Goal: Task Accomplishment & Management: Complete application form

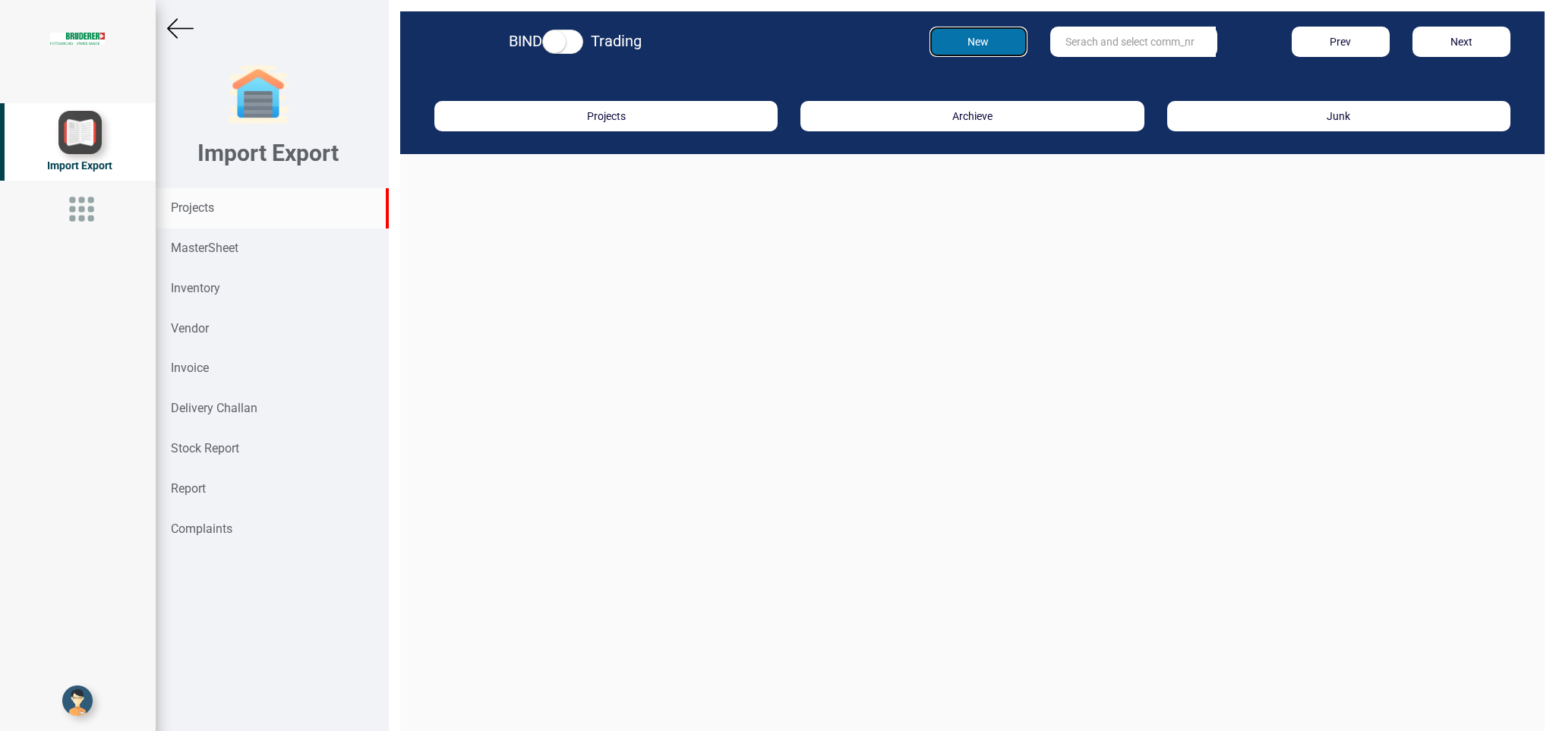
click at [950, 36] on button "New" at bounding box center [978, 42] width 98 height 30
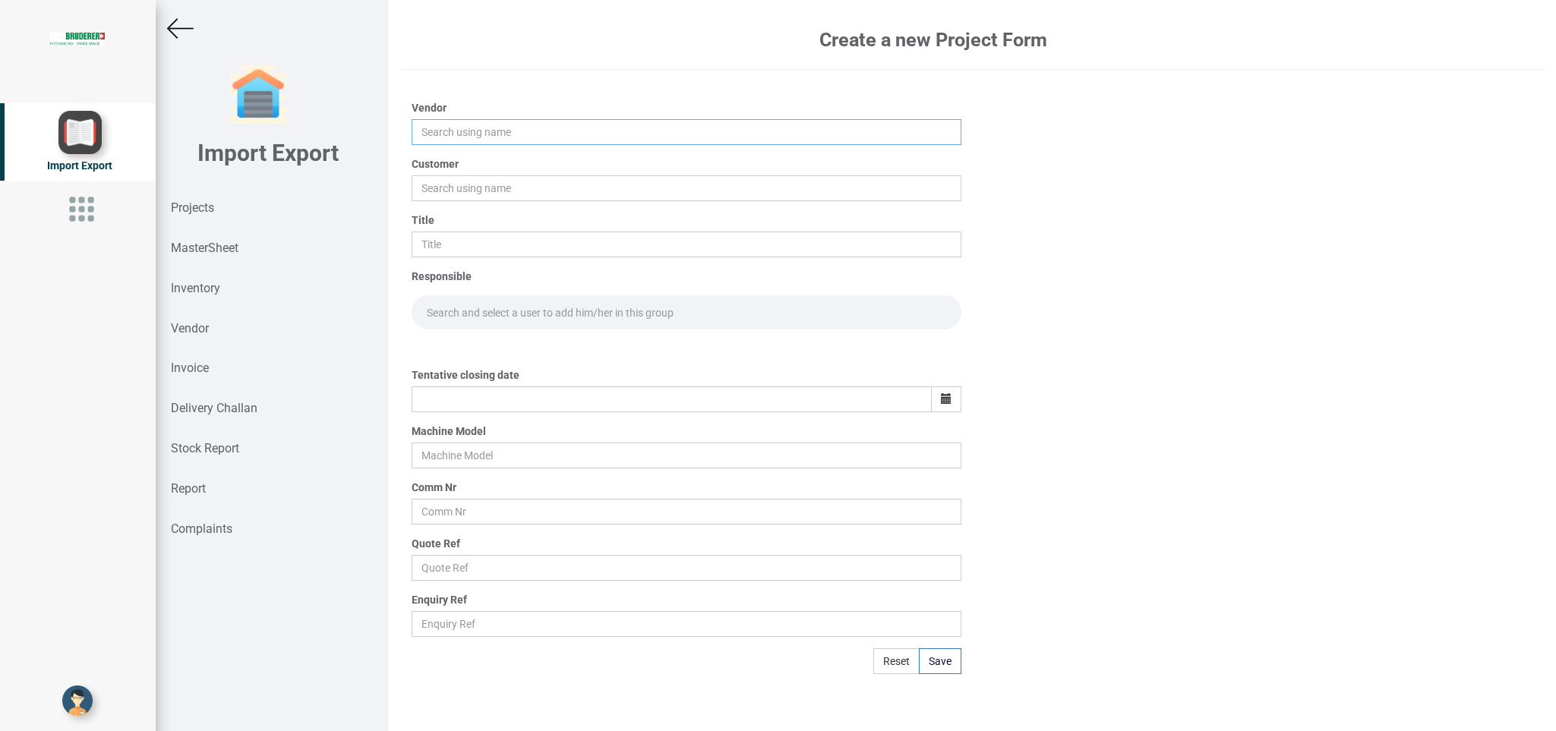
click at [455, 128] on input "text" at bounding box center [686, 132] width 549 height 26
drag, startPoint x: 453, startPoint y: 159, endPoint x: 449, endPoint y: 169, distance: 10.2
click at [453, 161] on link "KI NELECTRO LINES INDIA PVT LTD" at bounding box center [510, 161] width 196 height 20
type input "KINELECTRO LINES INDIA PVT LTD"
click at [441, 187] on input "text" at bounding box center [686, 188] width 549 height 26
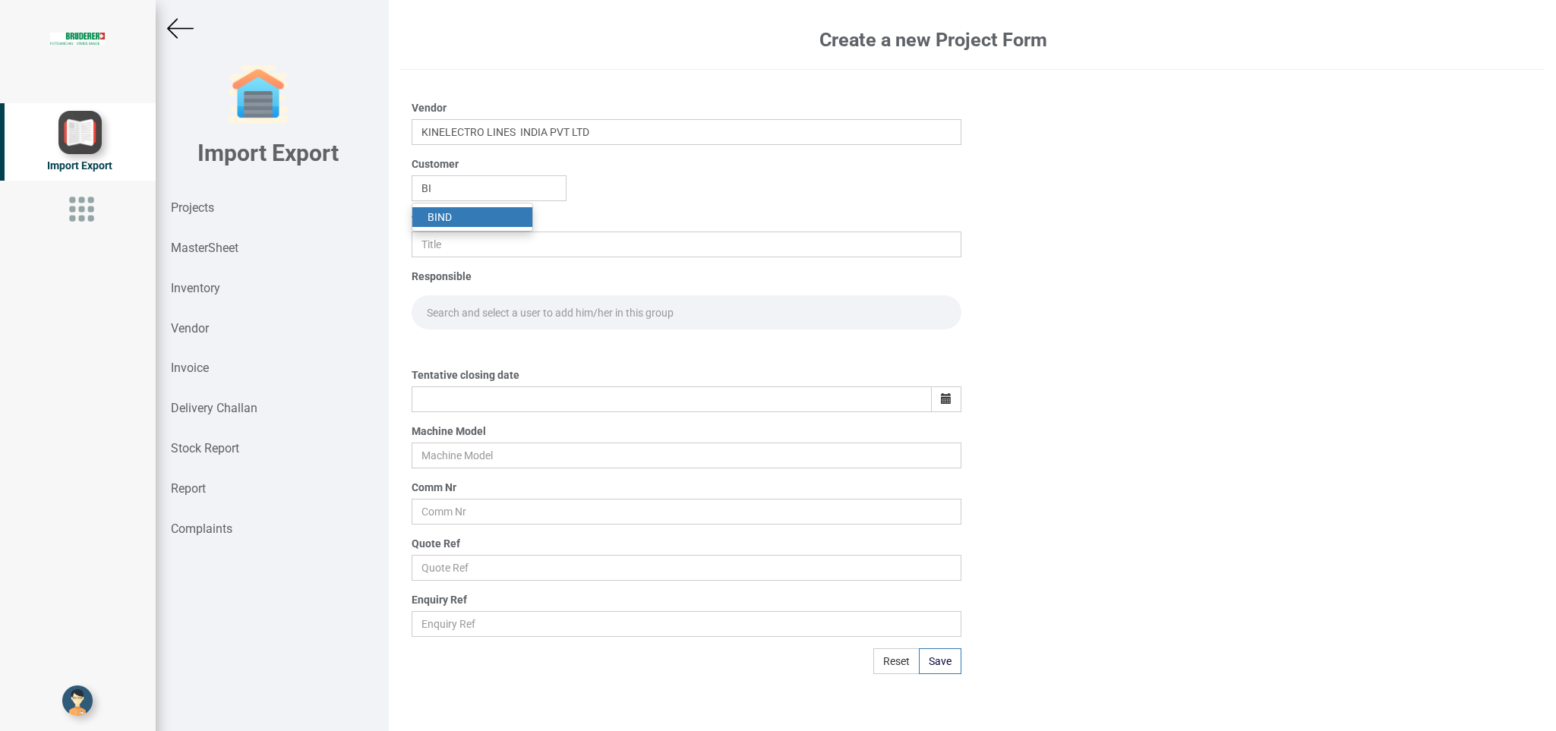
click at [462, 216] on link "BI ND" at bounding box center [472, 217] width 120 height 20
type input "BIND"
click at [450, 251] on input "text" at bounding box center [686, 245] width 549 height 26
type input "PO 7734"
click at [466, 320] on input "text" at bounding box center [686, 312] width 549 height 34
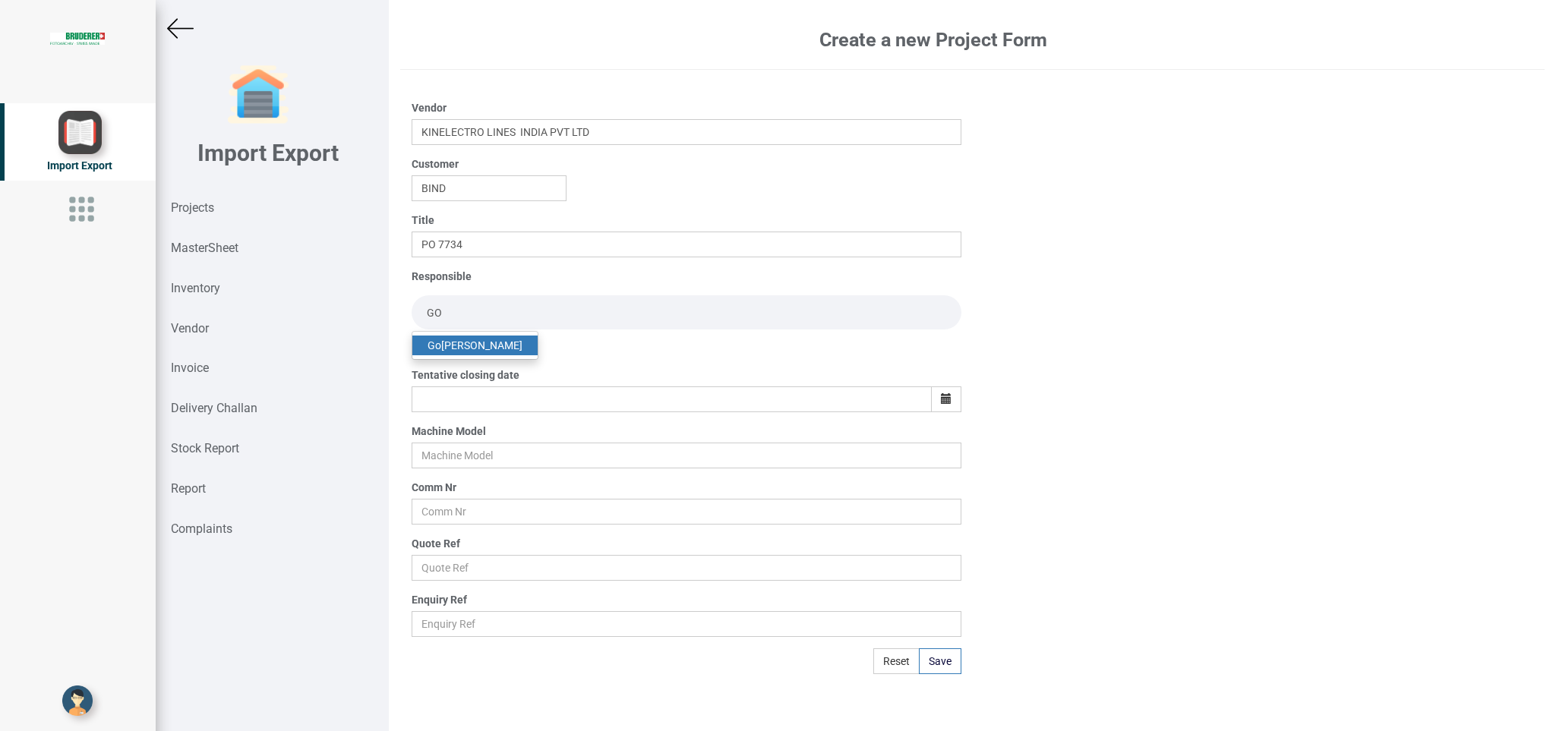
type input "GO"
click at [496, 350] on link "Go [PERSON_NAME]" at bounding box center [474, 346] width 125 height 20
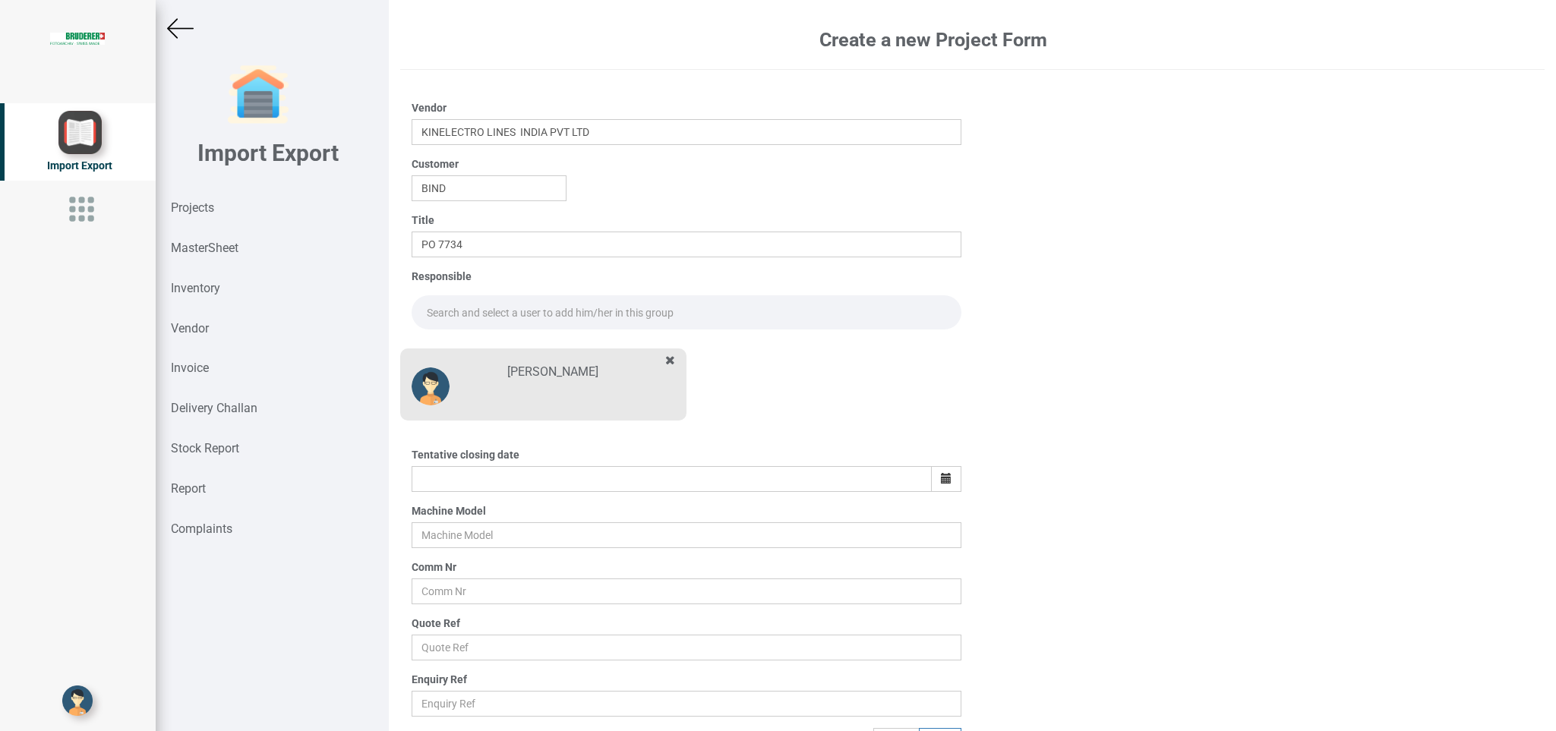
drag, startPoint x: 487, startPoint y: 314, endPoint x: 528, endPoint y: 310, distance: 40.5
click at [487, 314] on input "text" at bounding box center [686, 312] width 549 height 34
click at [505, 345] on link "Go [PERSON_NAME]" at bounding box center [474, 346] width 125 height 20
type input "[PERSON_NAME]"
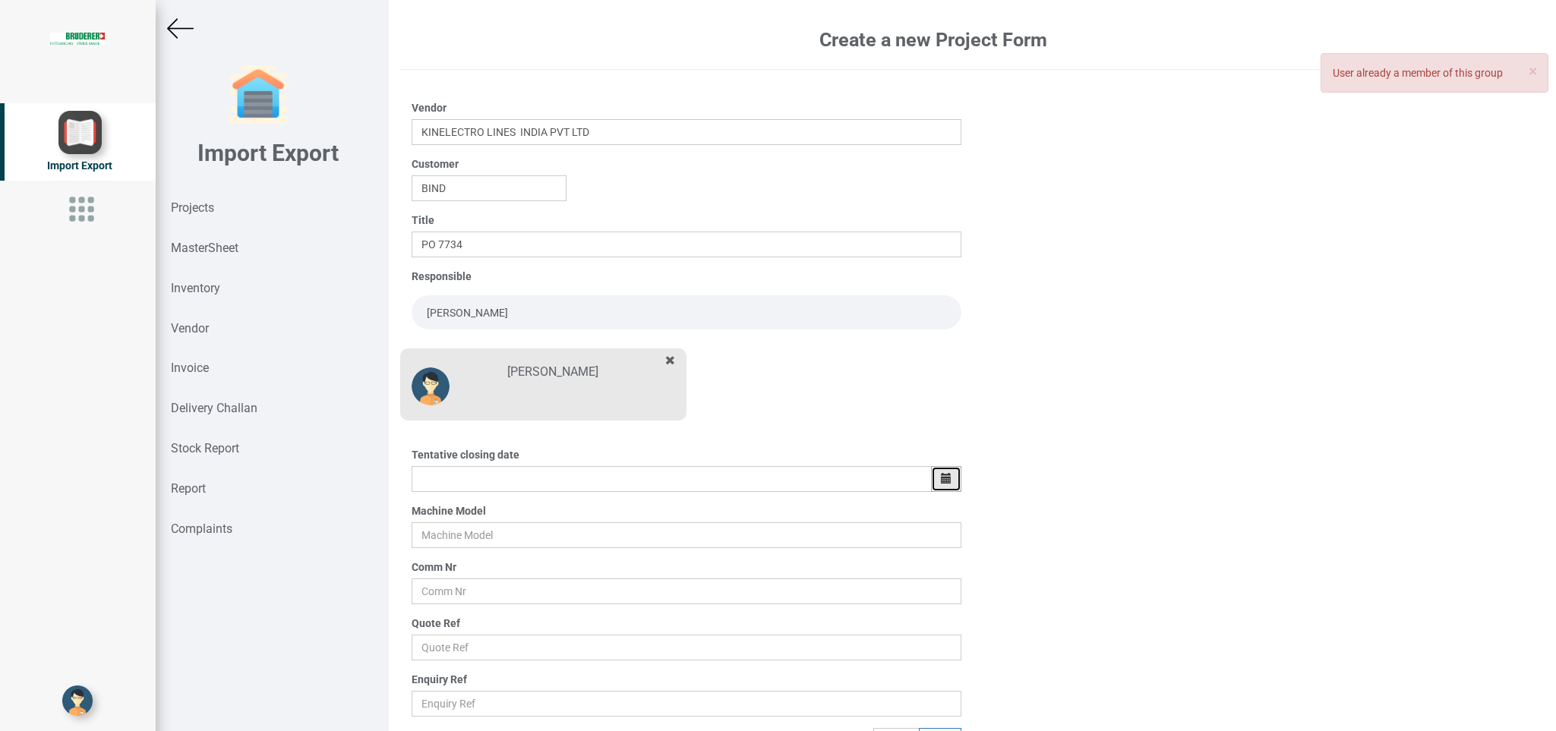
click at [941, 478] on icon "button" at bounding box center [946, 478] width 11 height 11
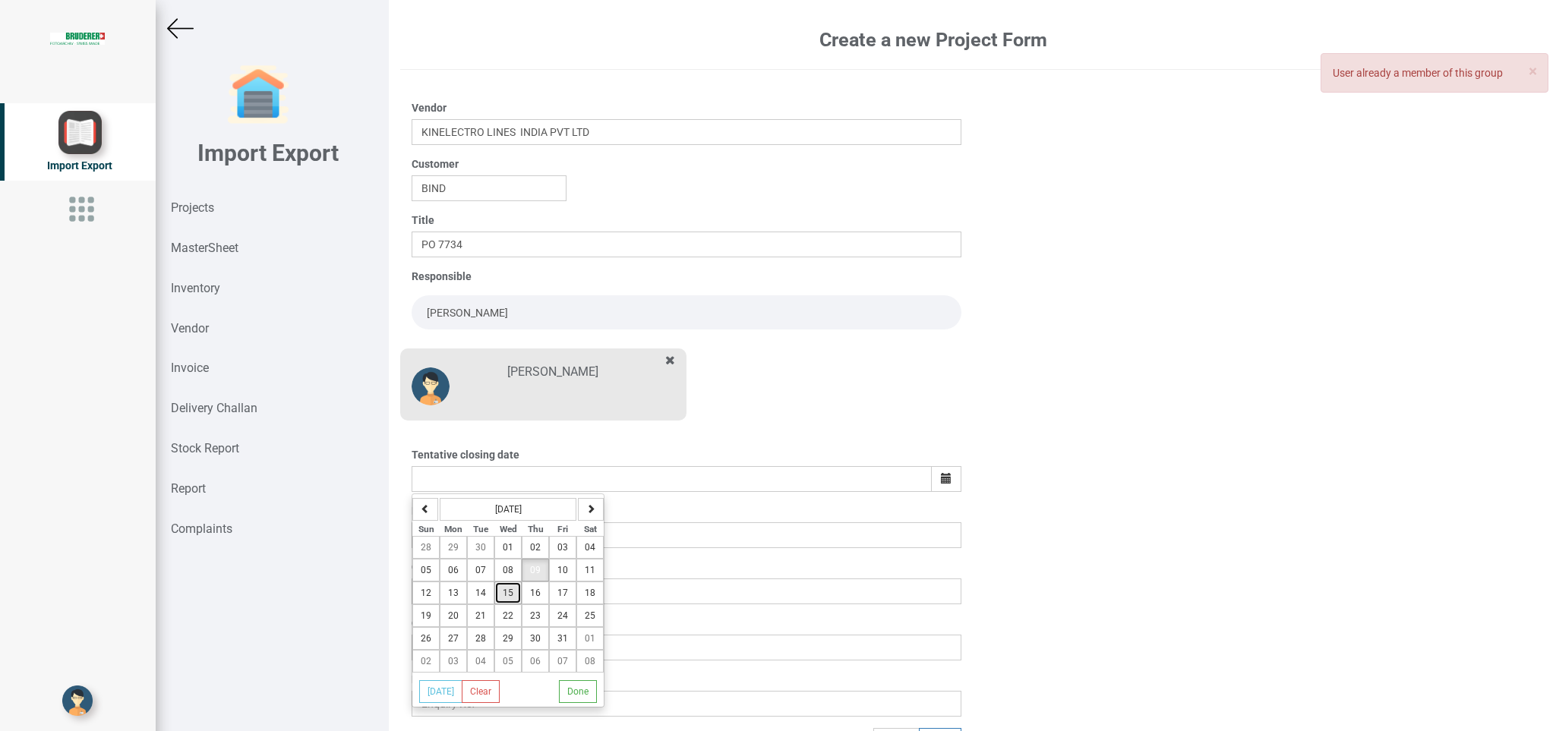
click at [510, 604] on button "15" at bounding box center [507, 593] width 27 height 23
type input "[DATE]"
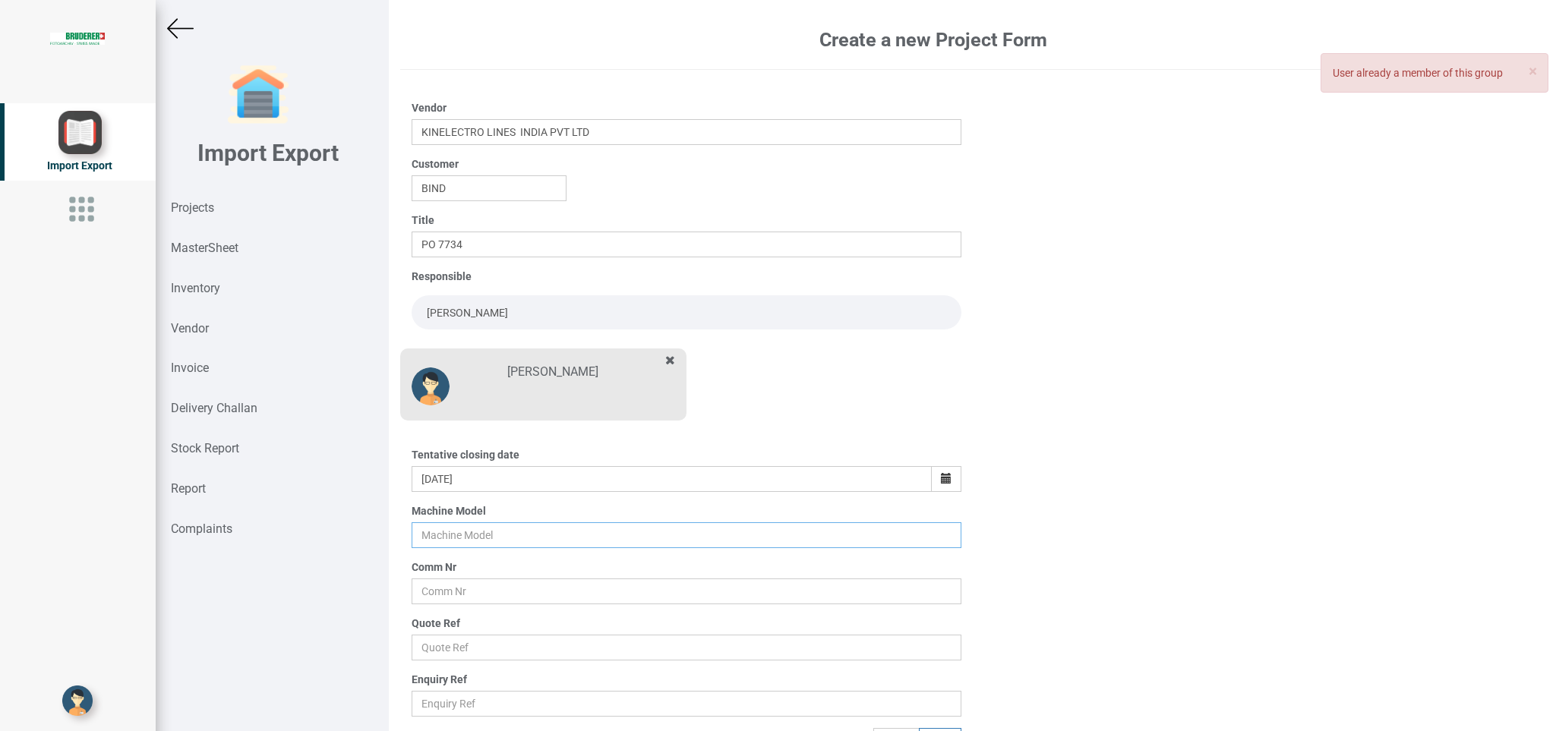
drag, startPoint x: 450, startPoint y: 537, endPoint x: 475, endPoint y: 544, distance: 26.2
click at [449, 537] on input "text" at bounding box center [686, 535] width 549 height 26
type input "BSTA"
click at [439, 590] on input "text" at bounding box center [686, 592] width 549 height 26
type input "5965"
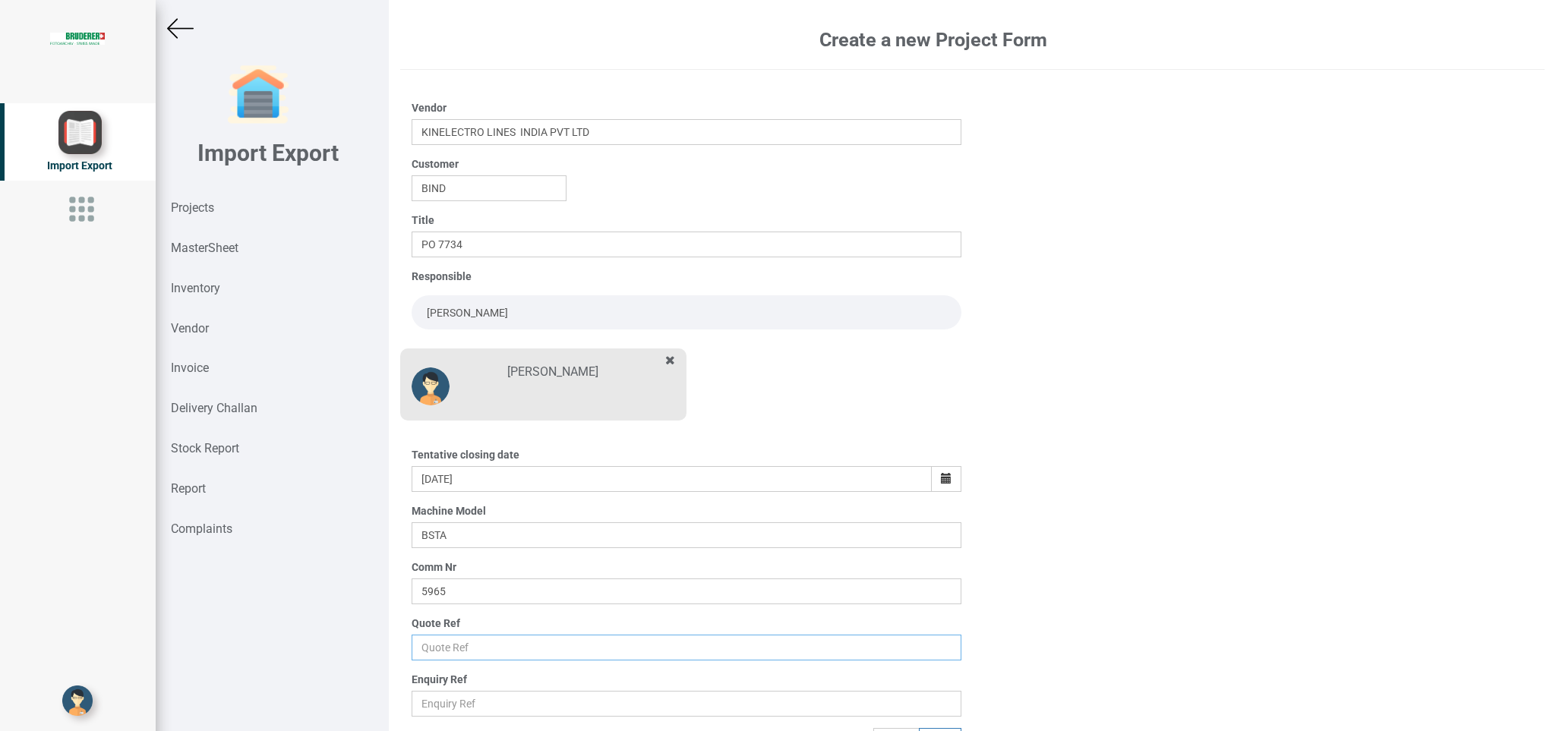
click at [443, 644] on input "text" at bounding box center [686, 648] width 549 height 26
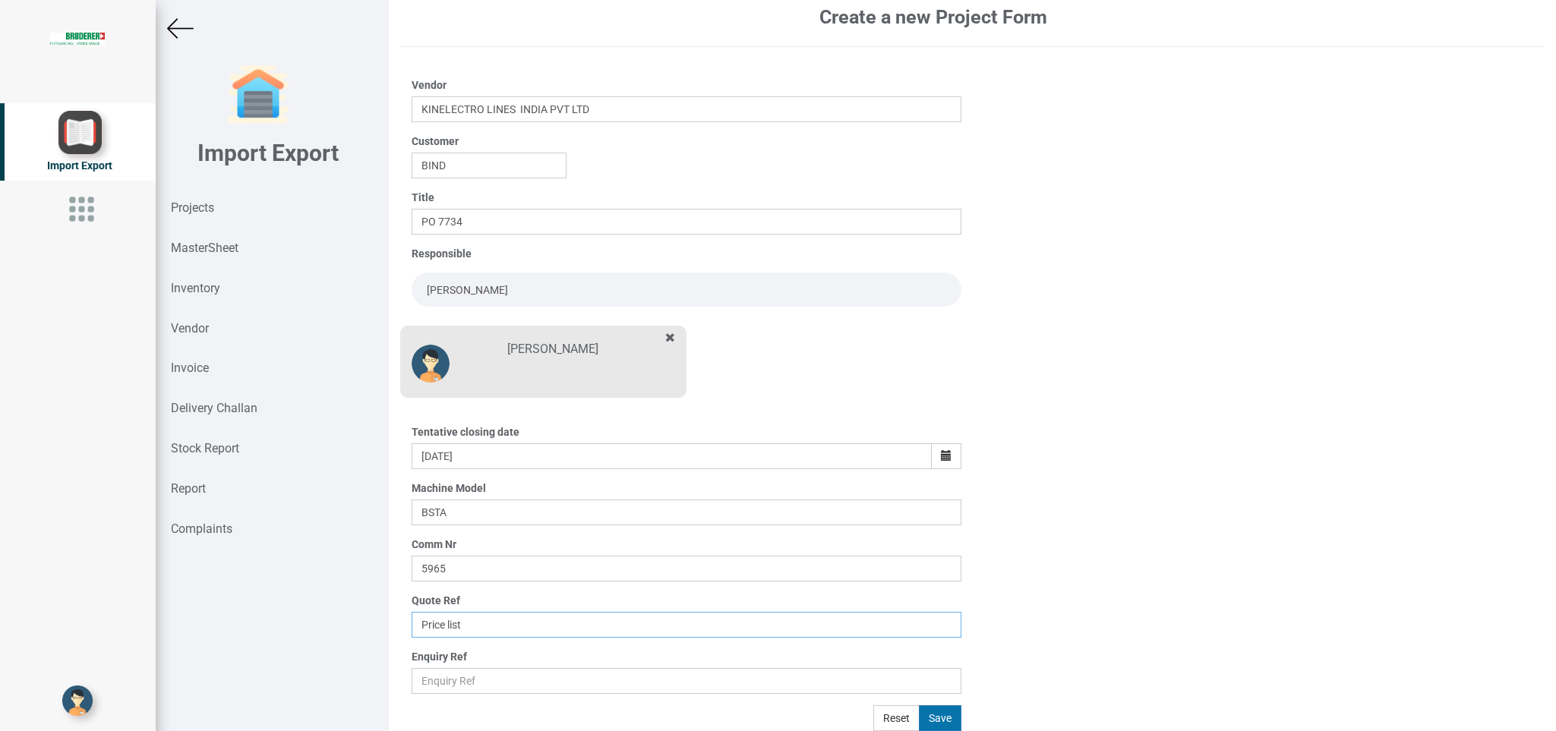
type input "Price list"
click at [929, 719] on button "Save" at bounding box center [940, 718] width 43 height 26
type input "[DATE]"
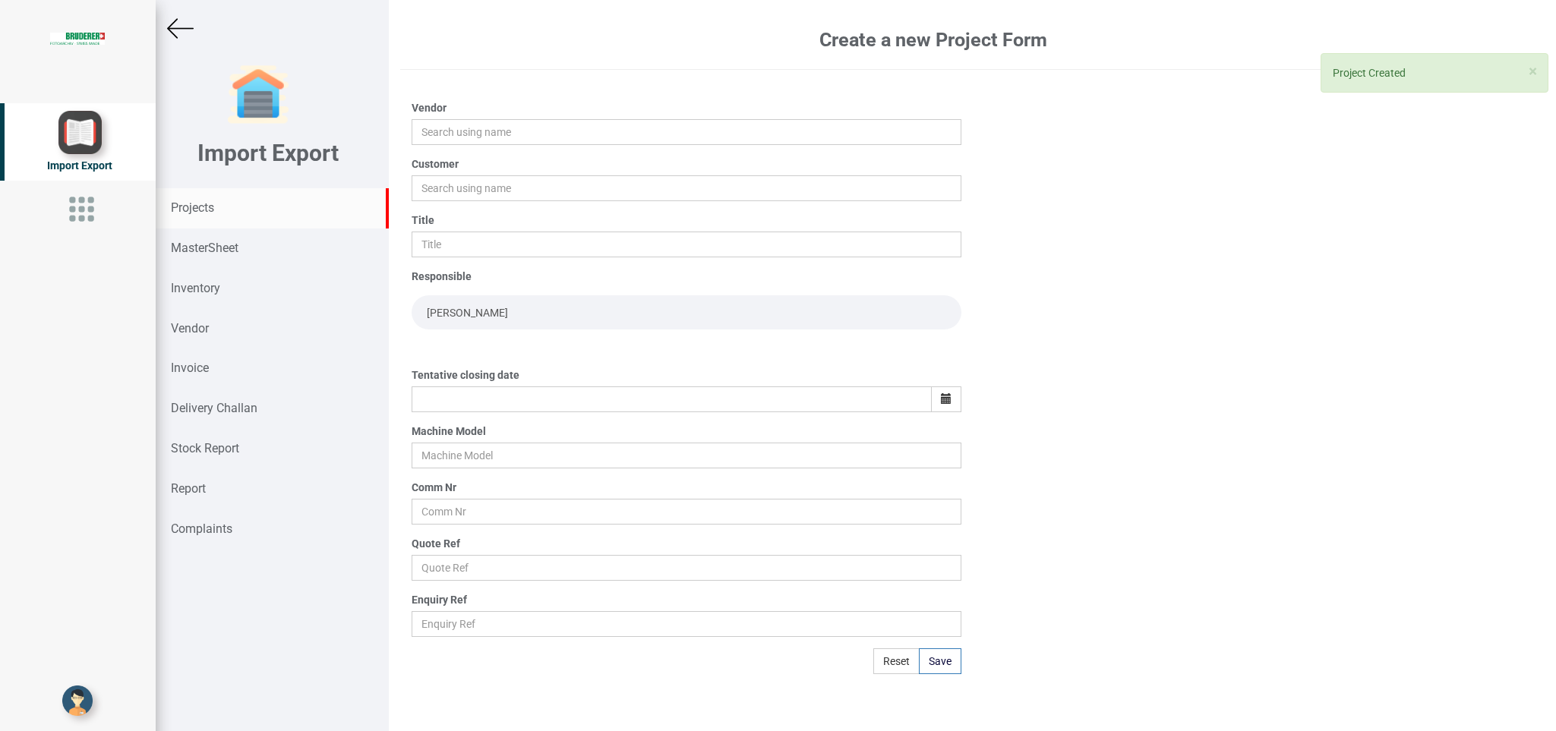
click at [195, 210] on strong "Projects" at bounding box center [192, 207] width 43 height 14
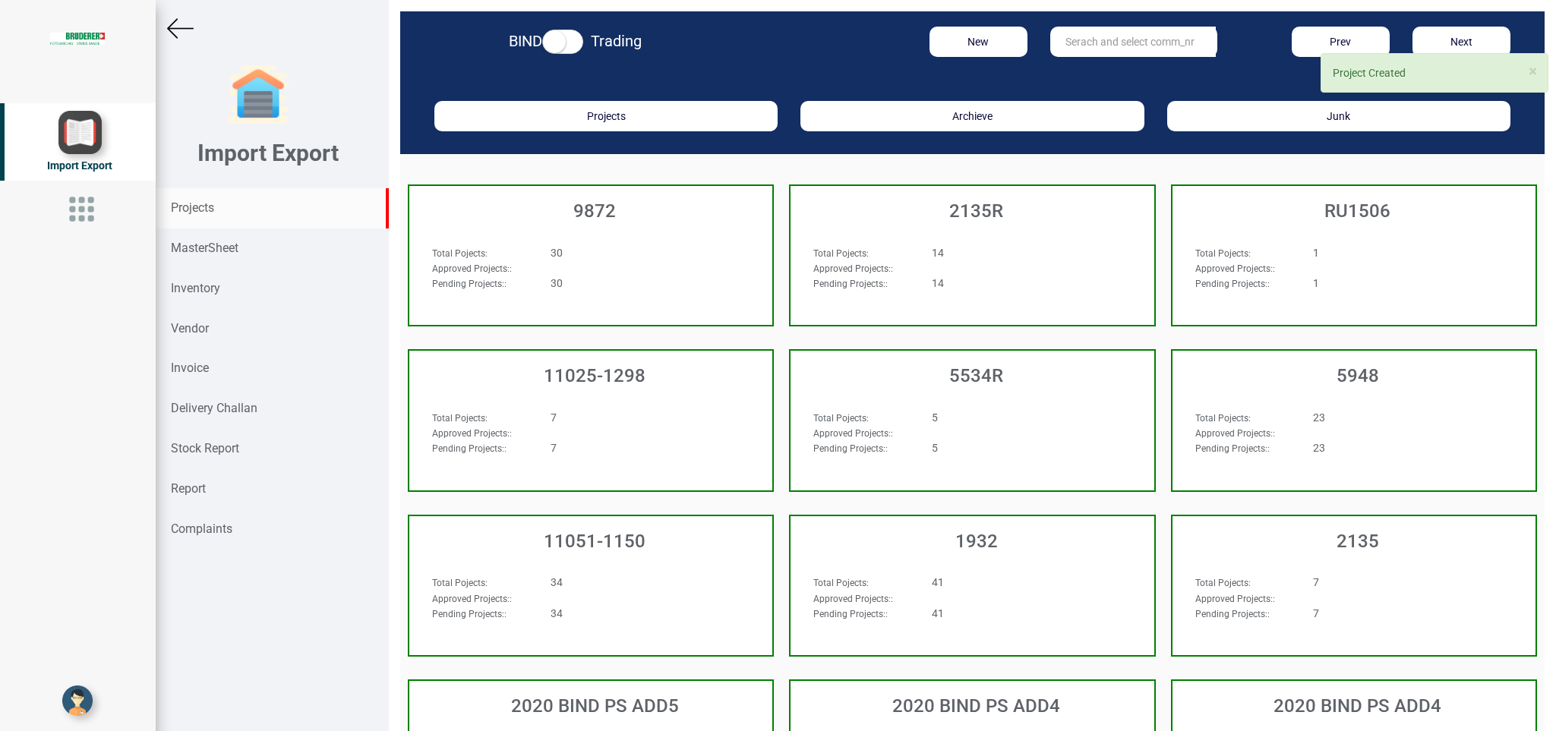
click at [1086, 27] on input "text" at bounding box center [1133, 42] width 166 height 30
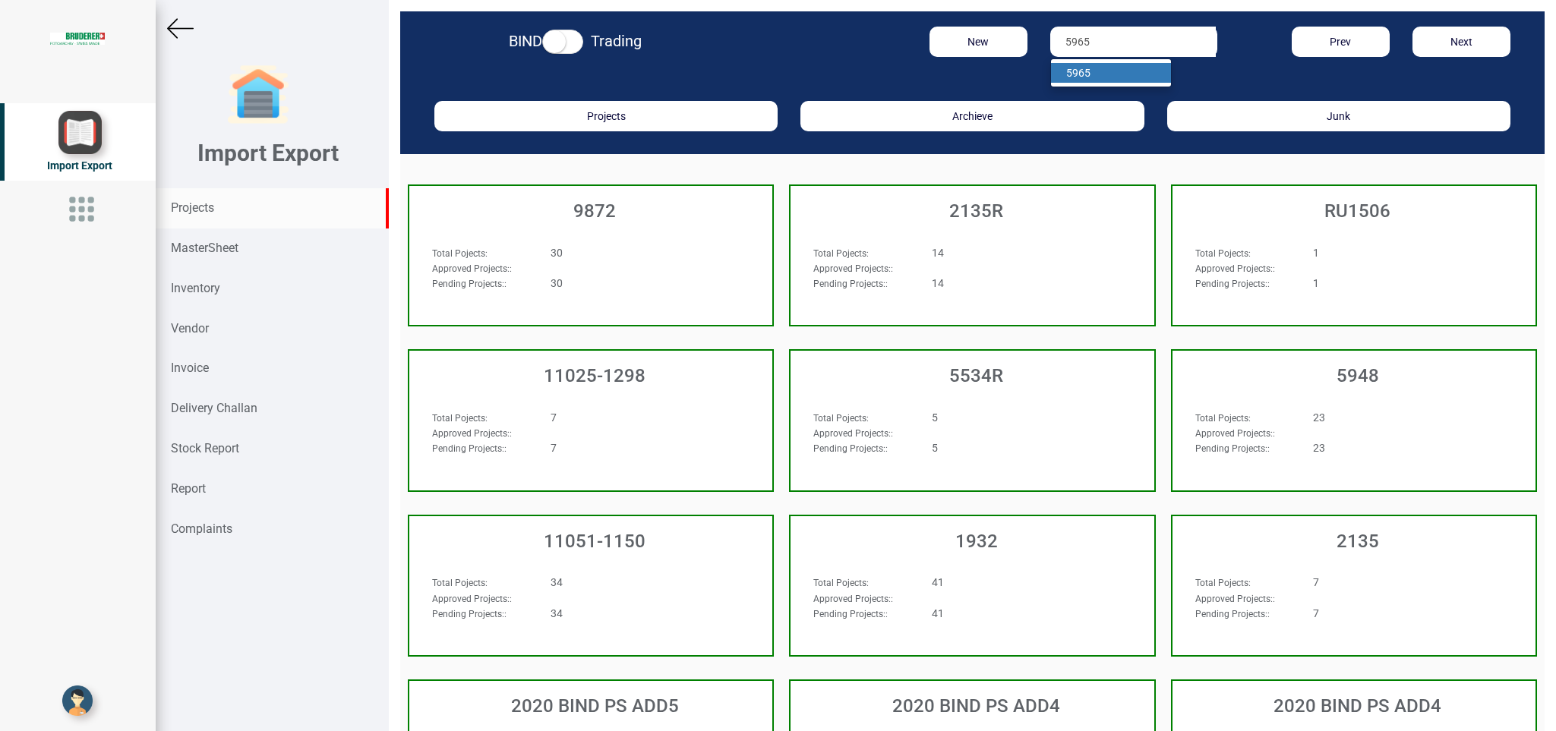
type input "5965"
click at [1075, 70] on strong "5965" at bounding box center [1078, 73] width 24 height 12
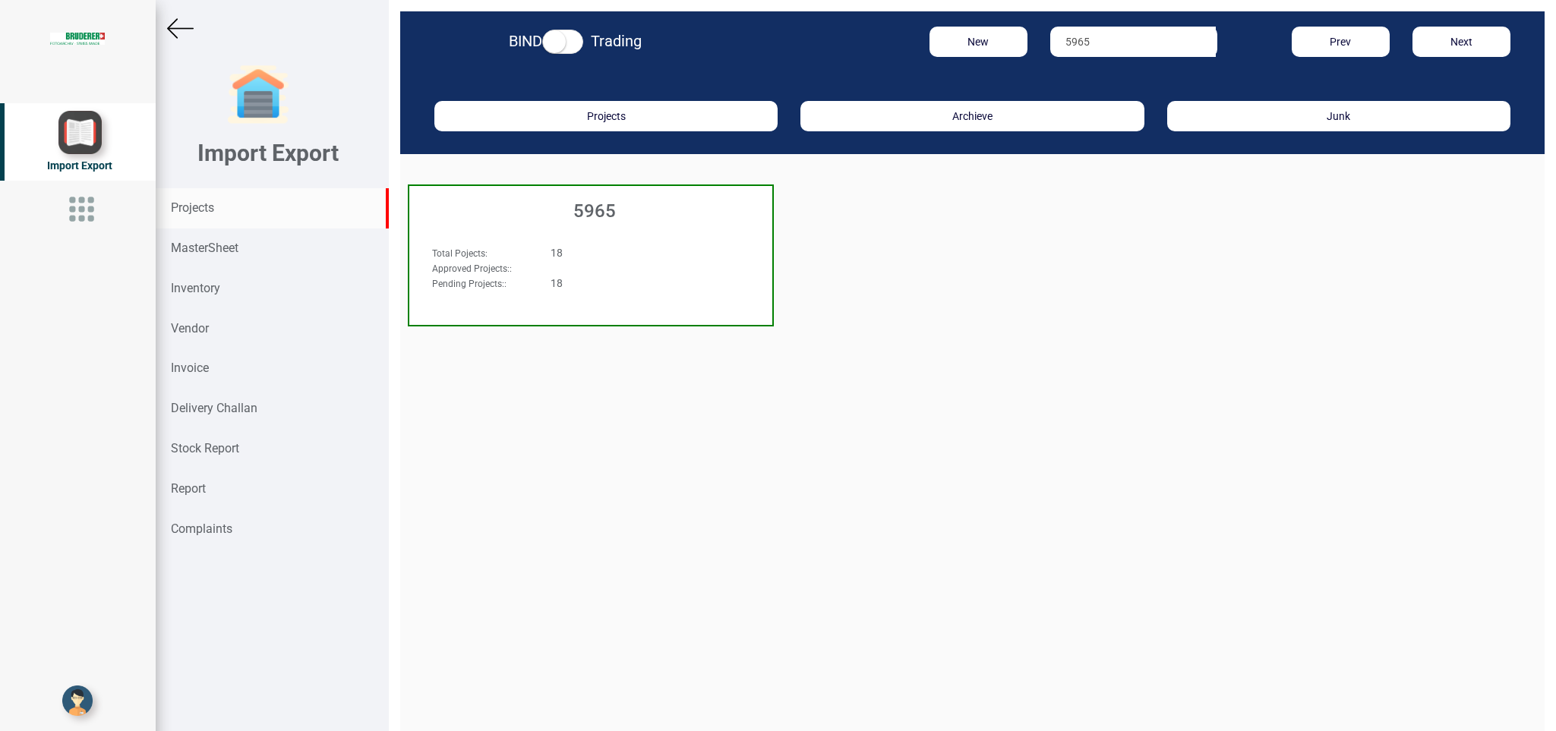
click at [597, 261] on div "Approved Projects: :" at bounding box center [563, 267] width 284 height 15
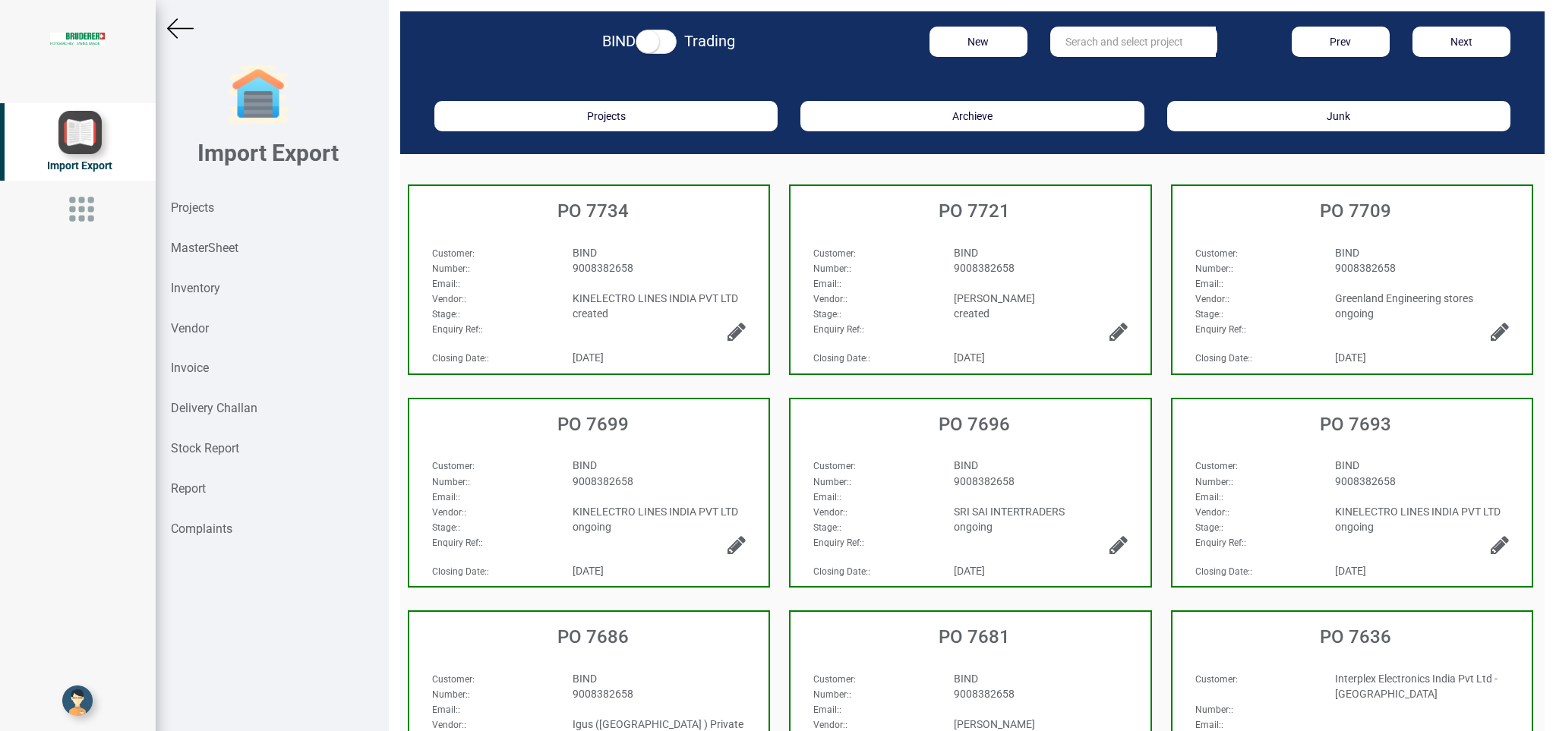
click at [1050, 246] on div "BIND" at bounding box center [1040, 252] width 197 height 15
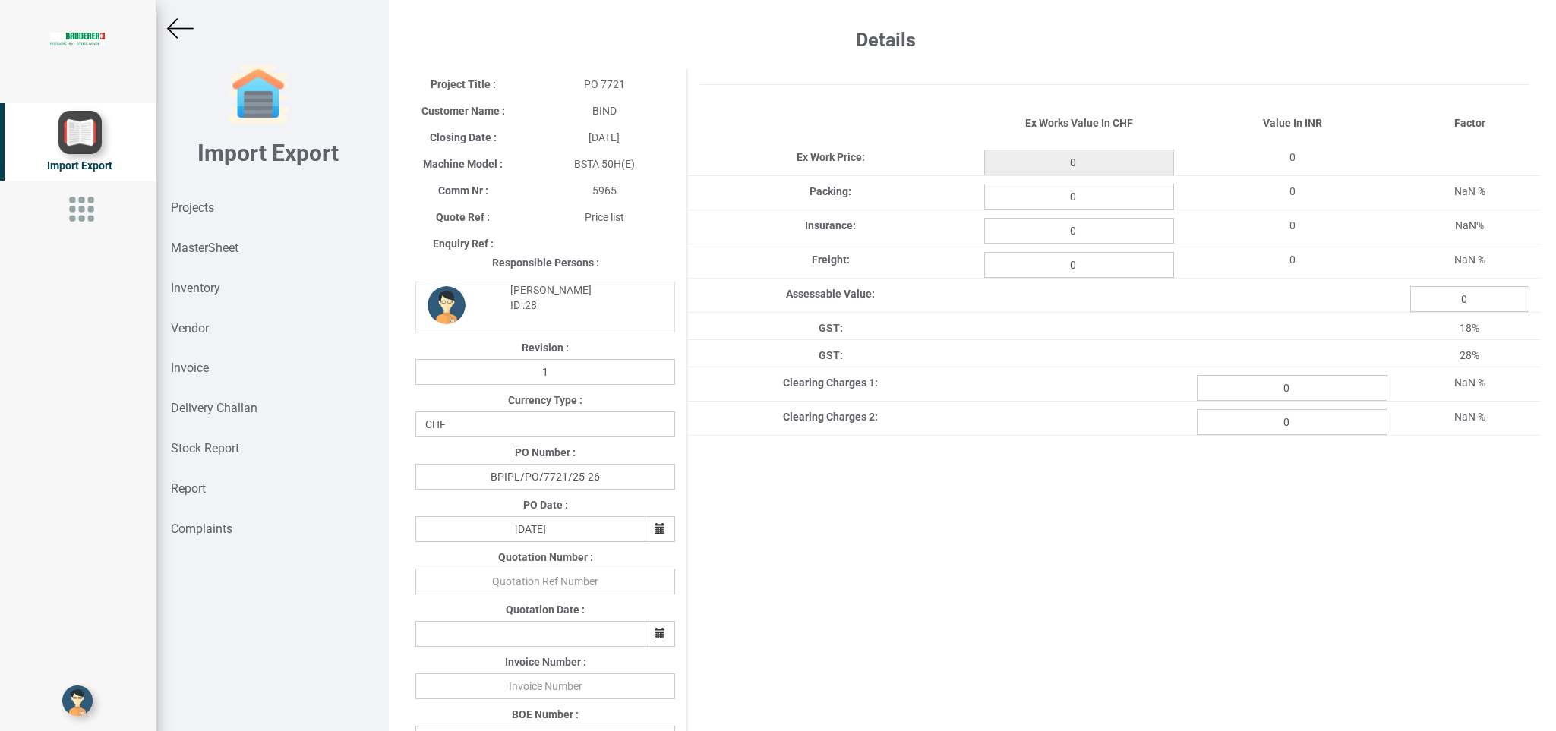
type input "26.9"
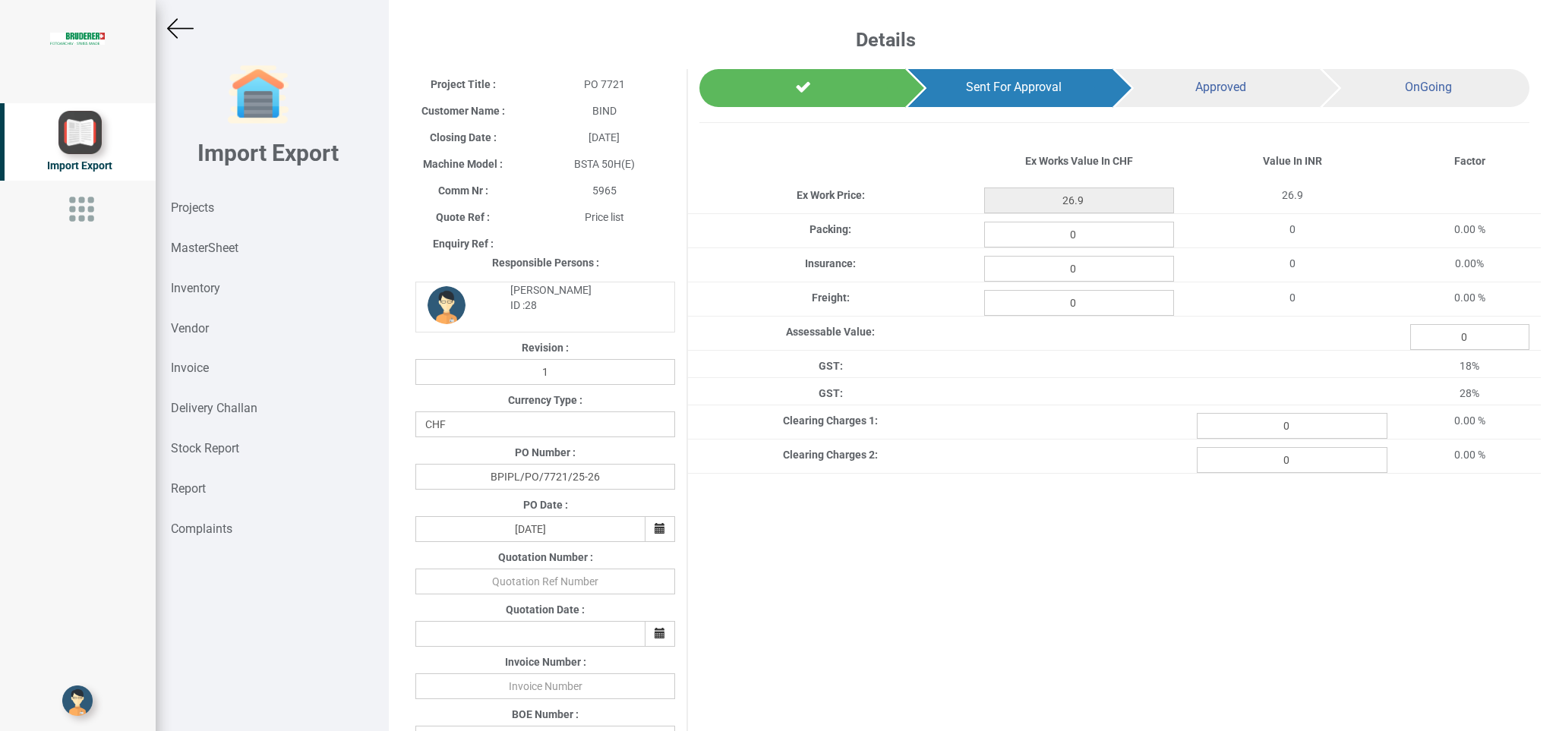
click at [177, 30] on img at bounding box center [180, 28] width 27 height 27
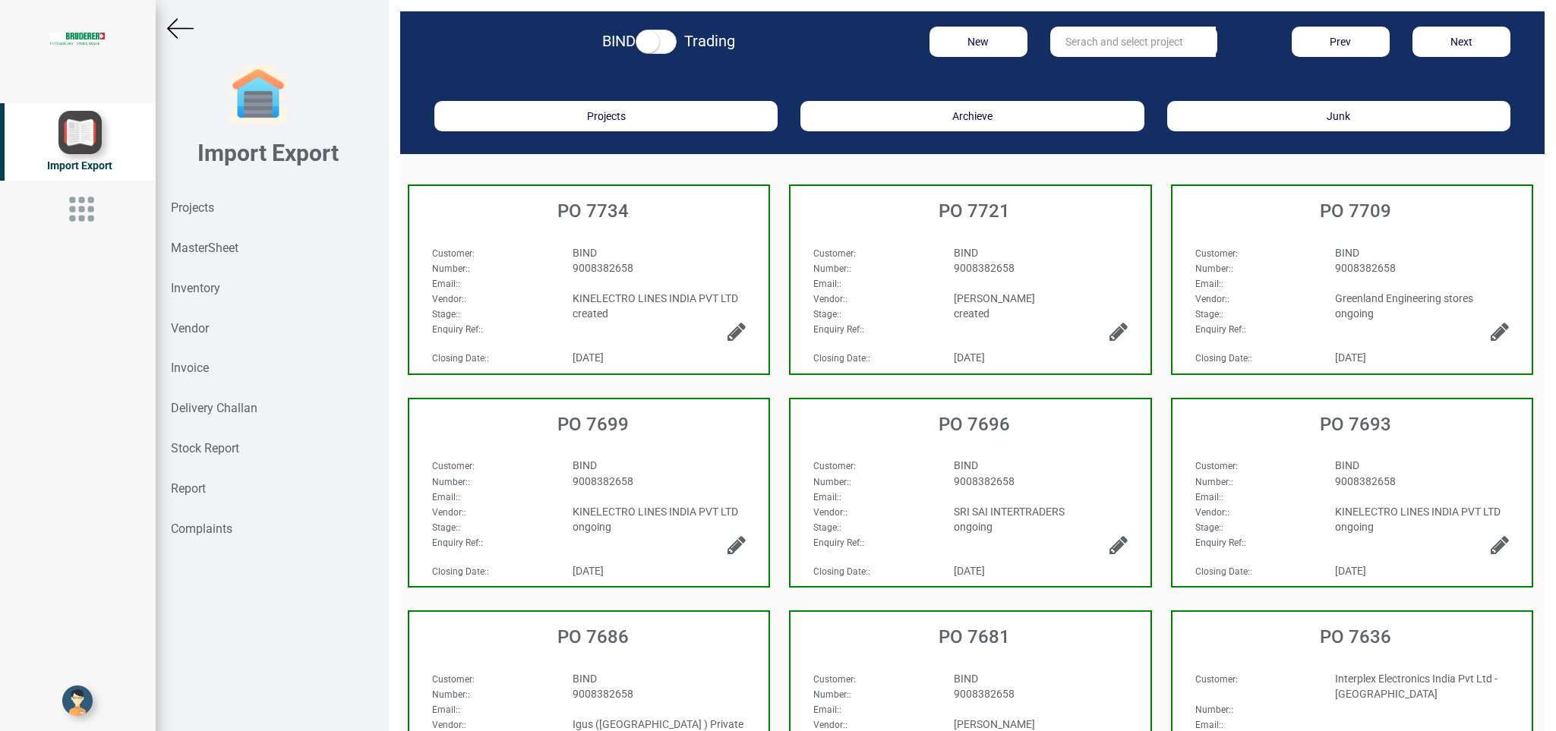
click at [662, 267] on div "9008382658" at bounding box center [659, 267] width 197 height 15
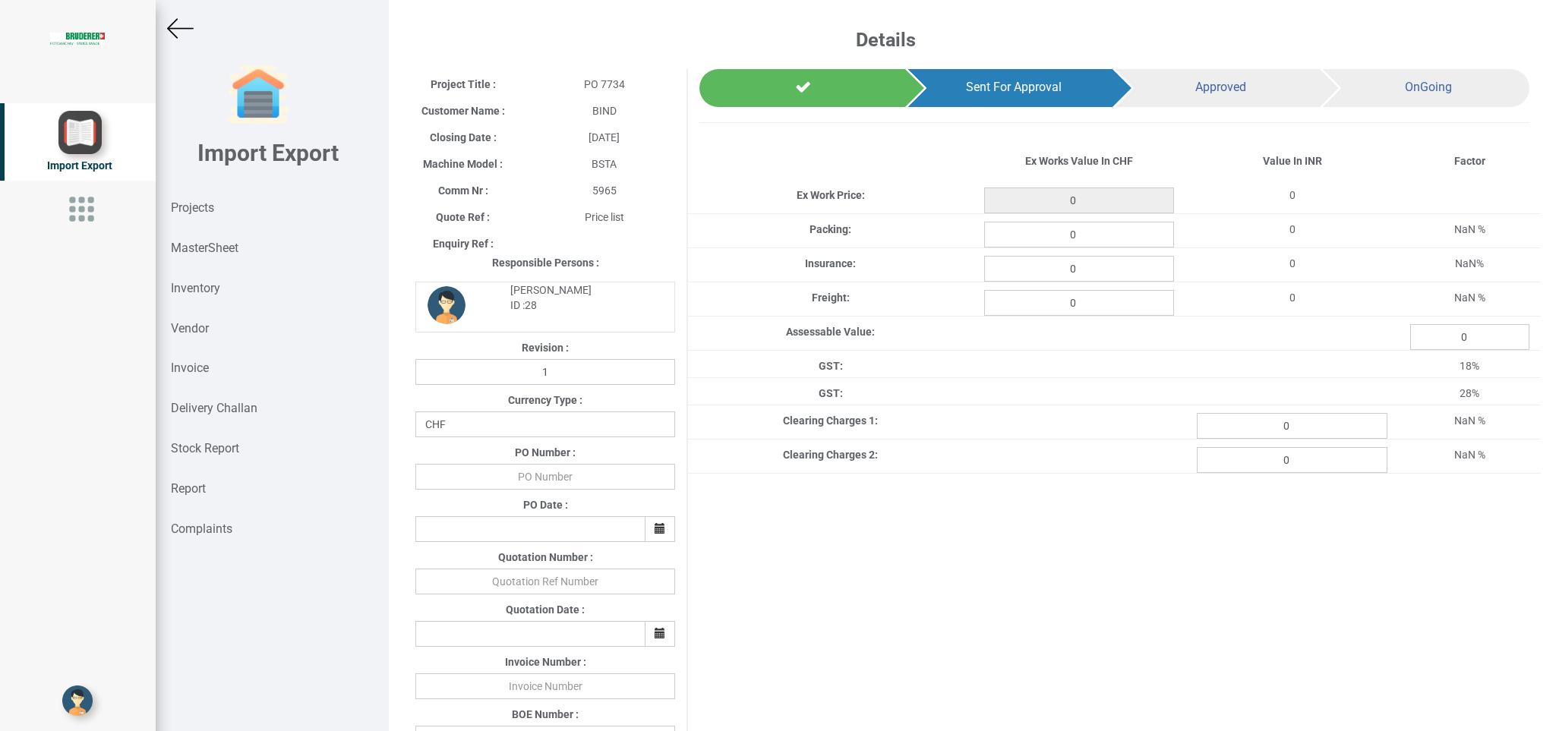
click at [191, 23] on img at bounding box center [180, 28] width 27 height 27
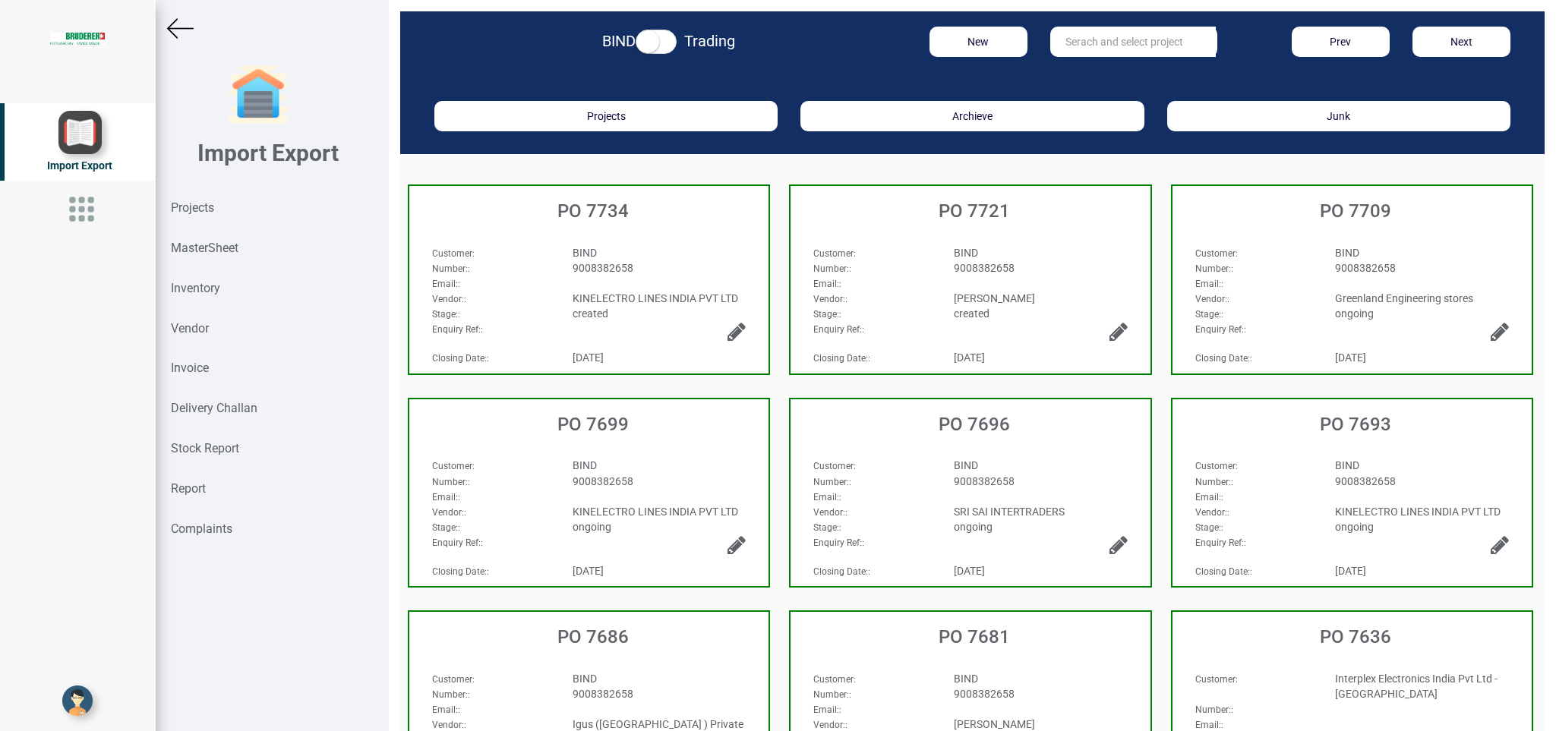
click at [730, 330] on icon at bounding box center [736, 331] width 18 height 21
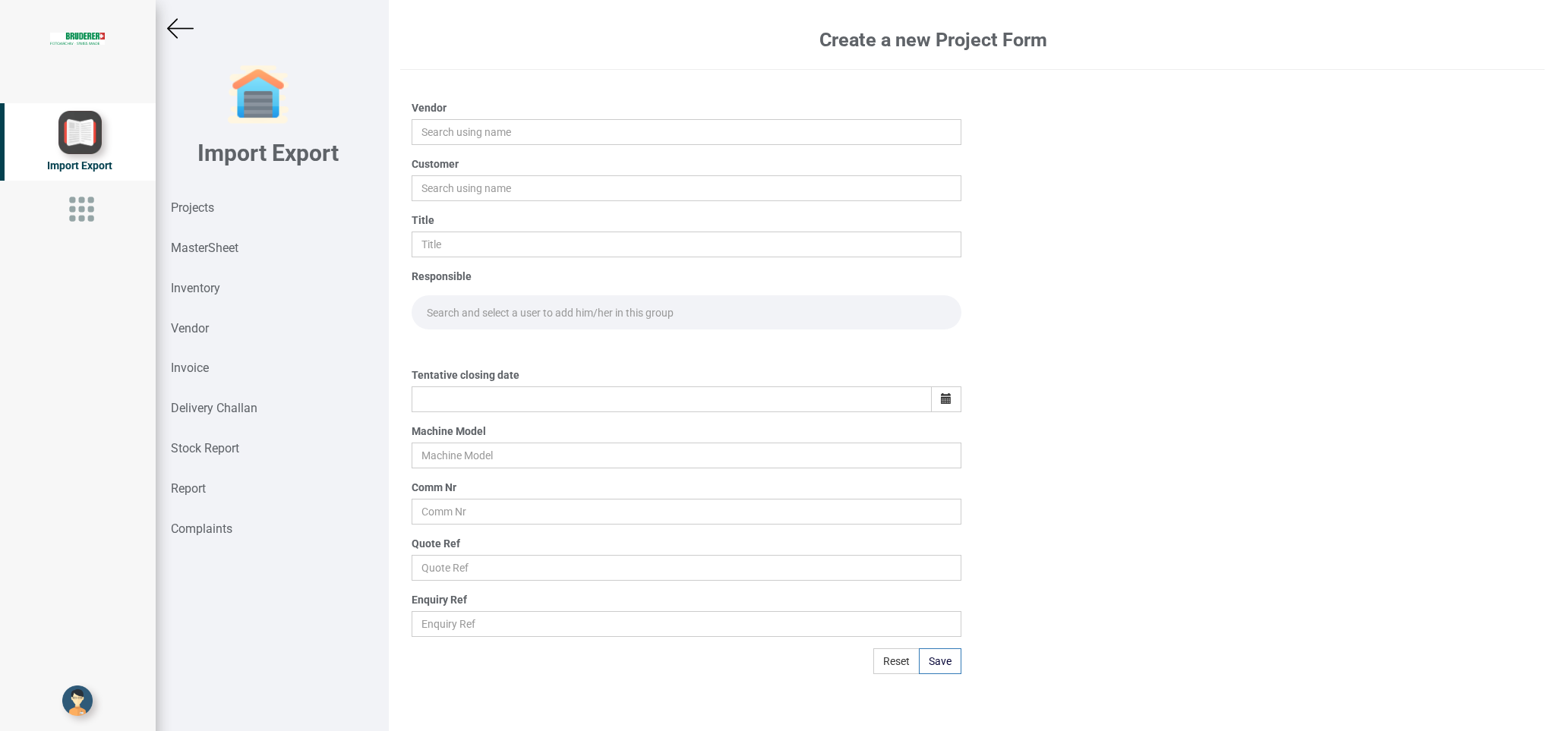
type input "KINELECTRO LINES INDIA PVT LTD"
type input "BIND"
type input "PO 7734"
type input "[DATE]"
type input "BSTA"
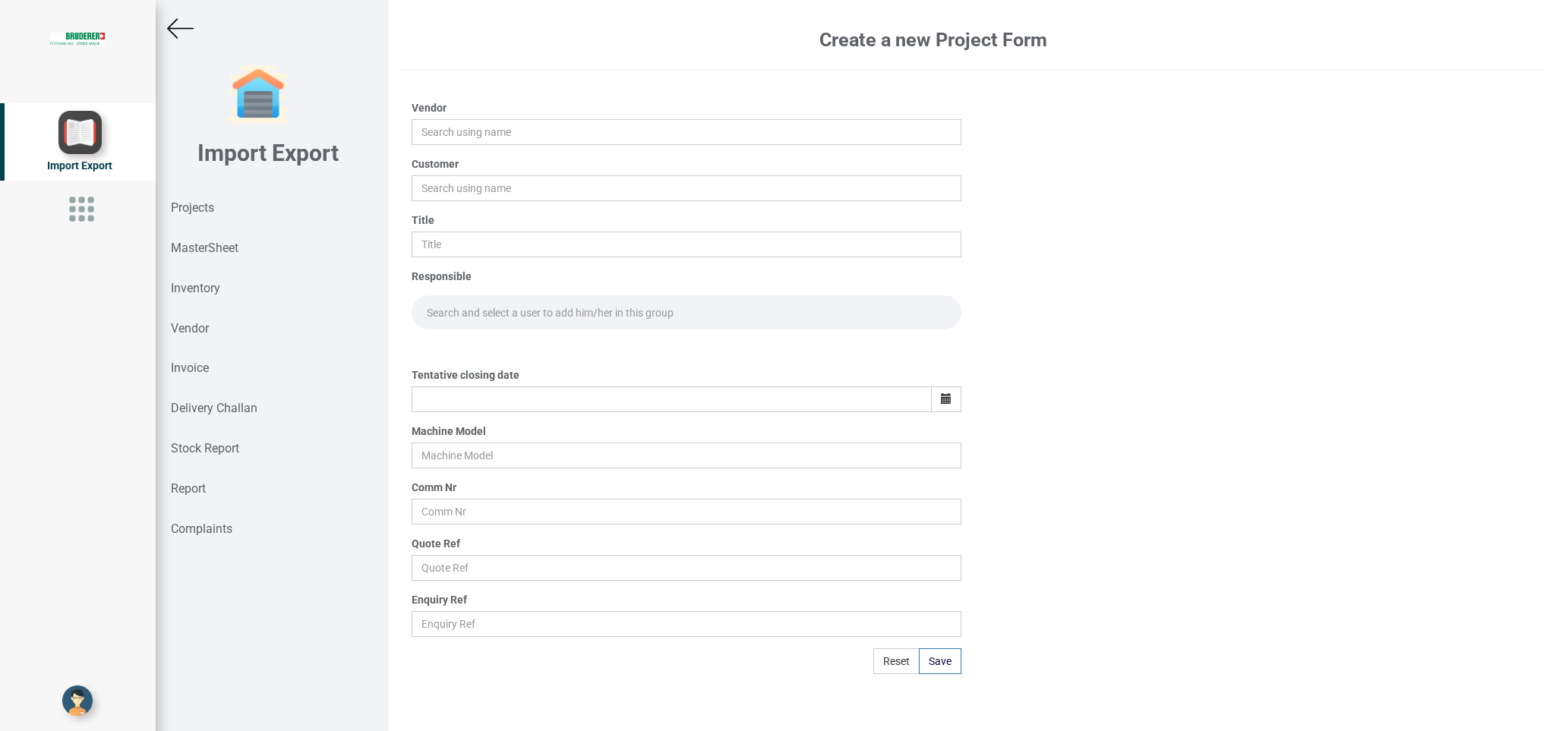
type input "5965"
type input "Price list"
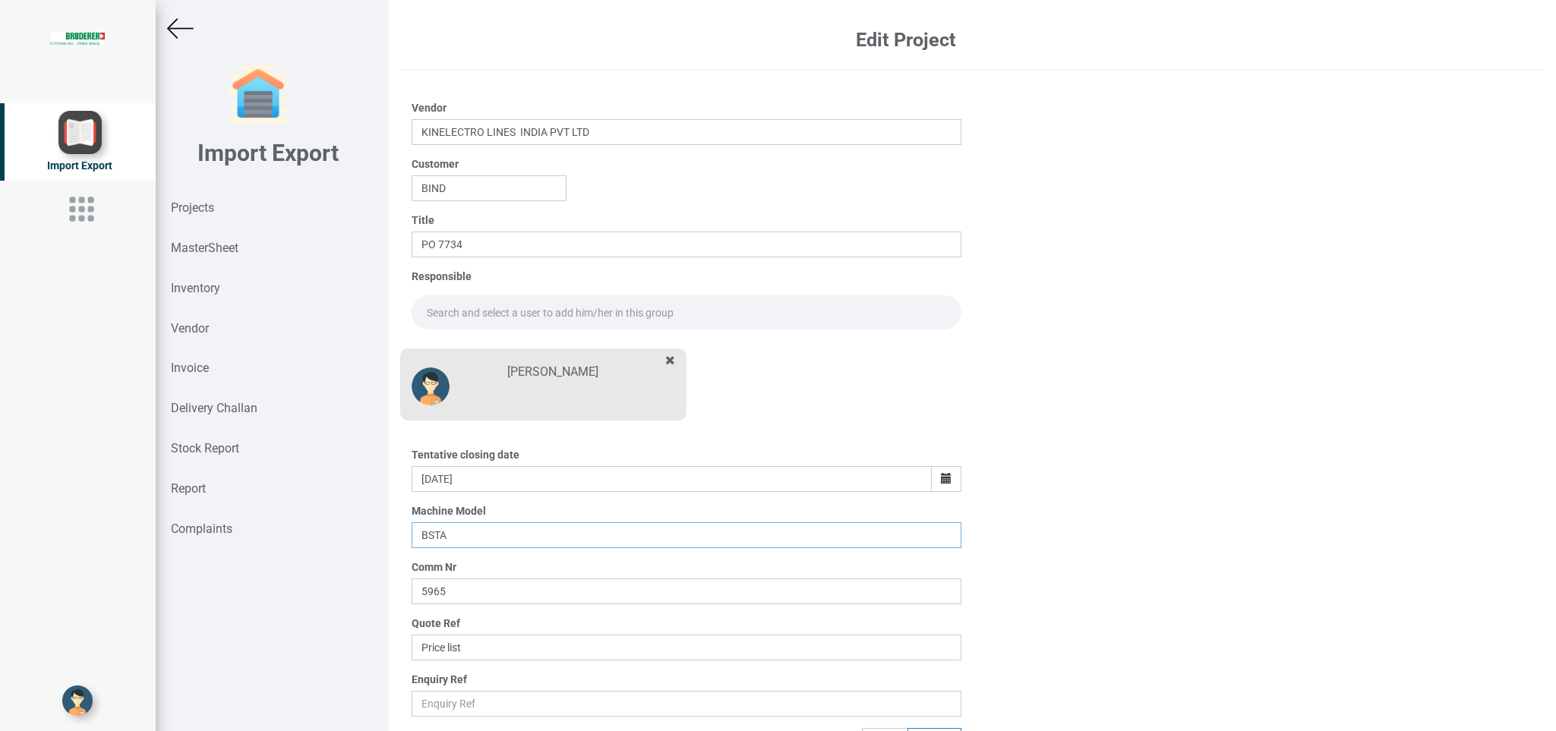
click at [466, 537] on input "BSTA" at bounding box center [686, 535] width 549 height 26
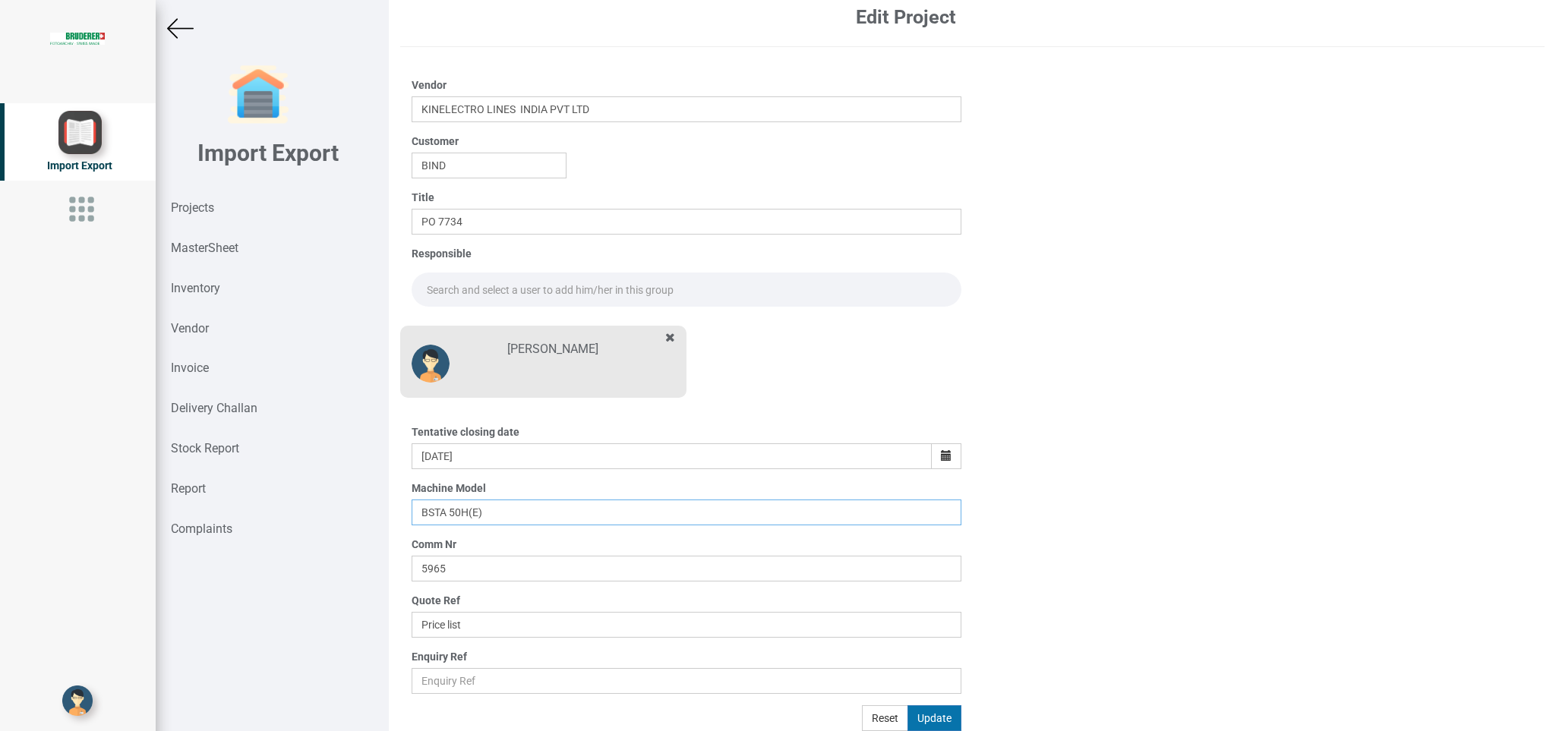
type input "BSTA 50H(E)"
click at [918, 718] on button "Update" at bounding box center [934, 718] width 54 height 26
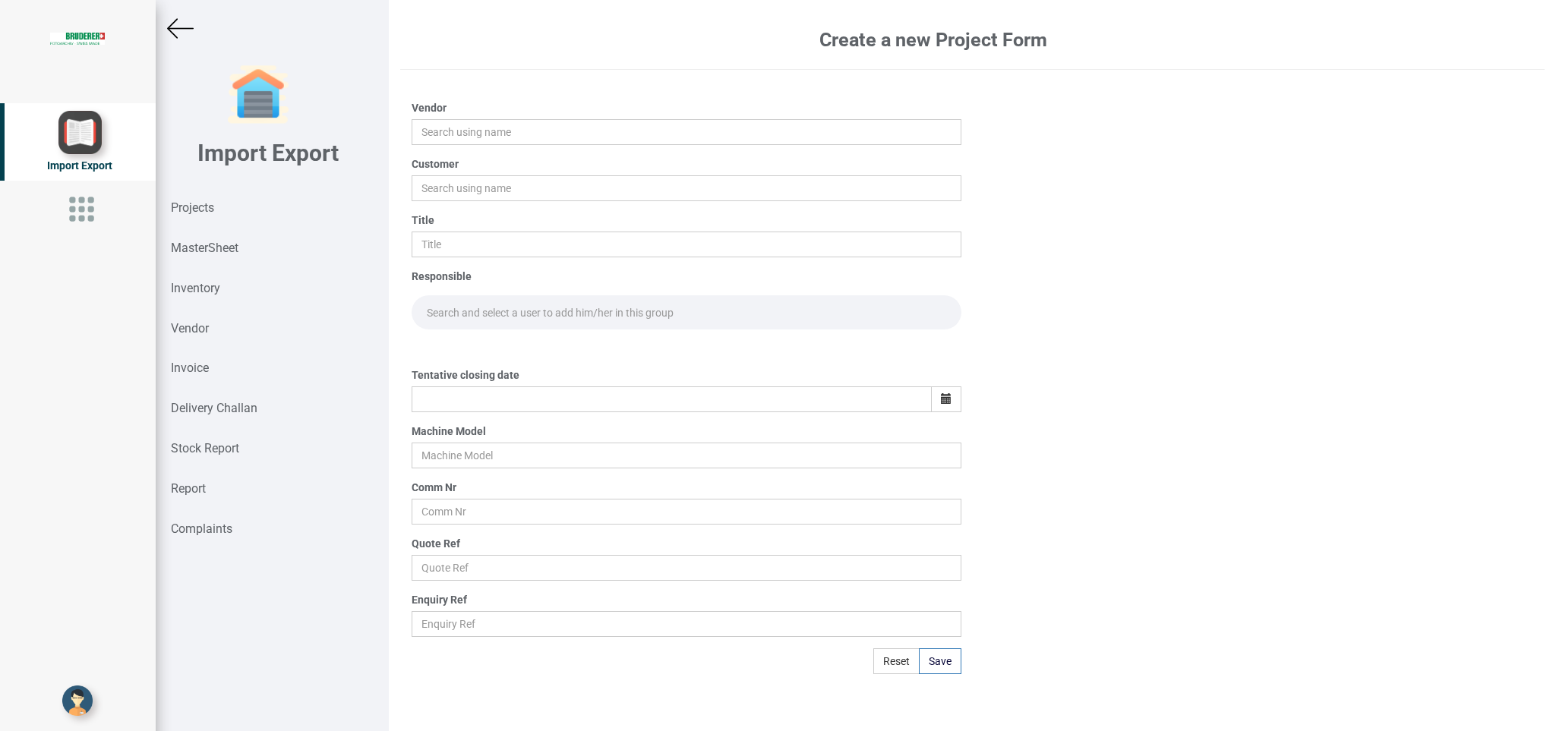
scroll to position [0, 0]
click at [196, 207] on strong "Projects" at bounding box center [192, 207] width 43 height 14
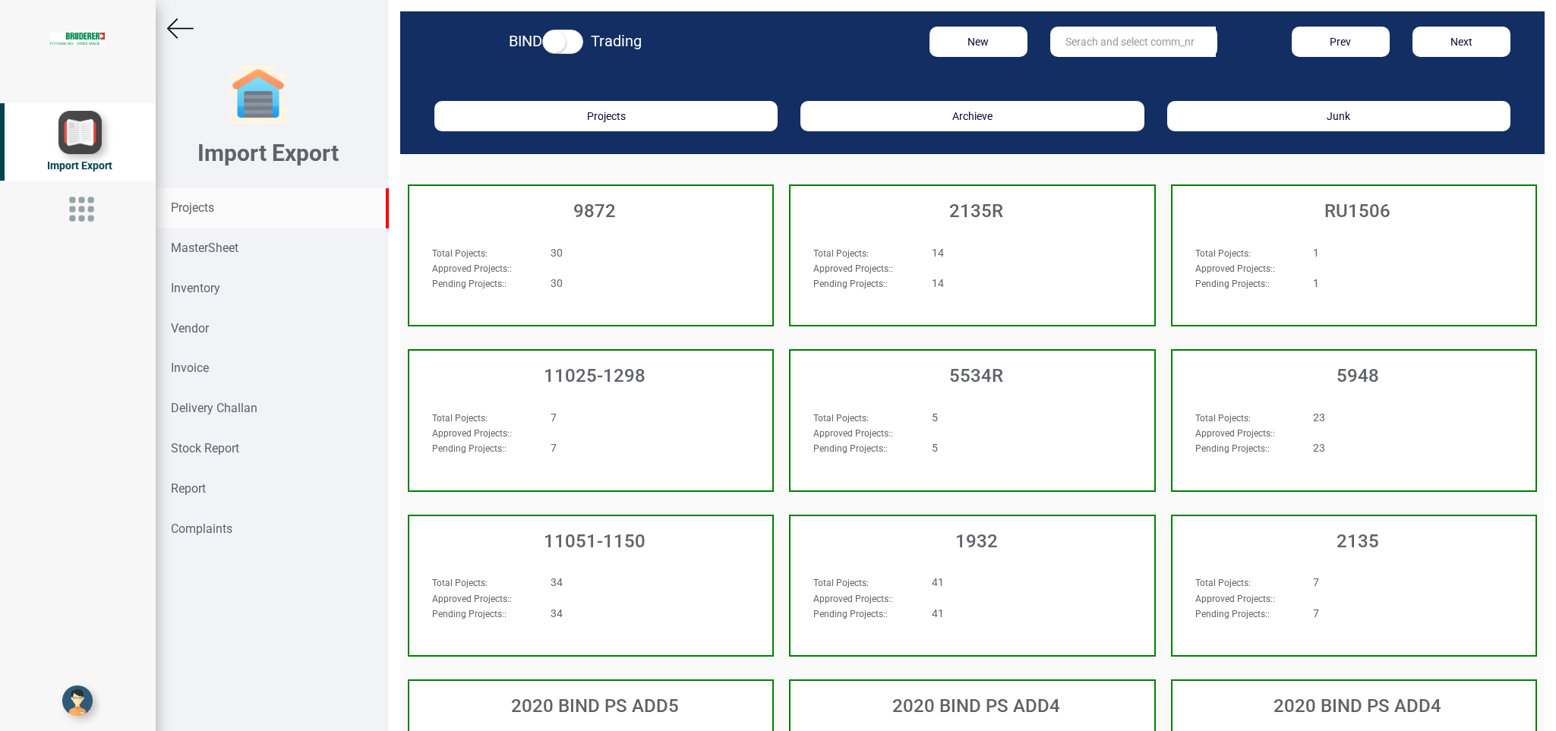
click at [1090, 34] on input "text" at bounding box center [1133, 42] width 166 height 30
click at [1084, 38] on input "text" at bounding box center [1133, 42] width 166 height 30
type input "5965"
click at [1080, 74] on link "5965" at bounding box center [1111, 73] width 120 height 20
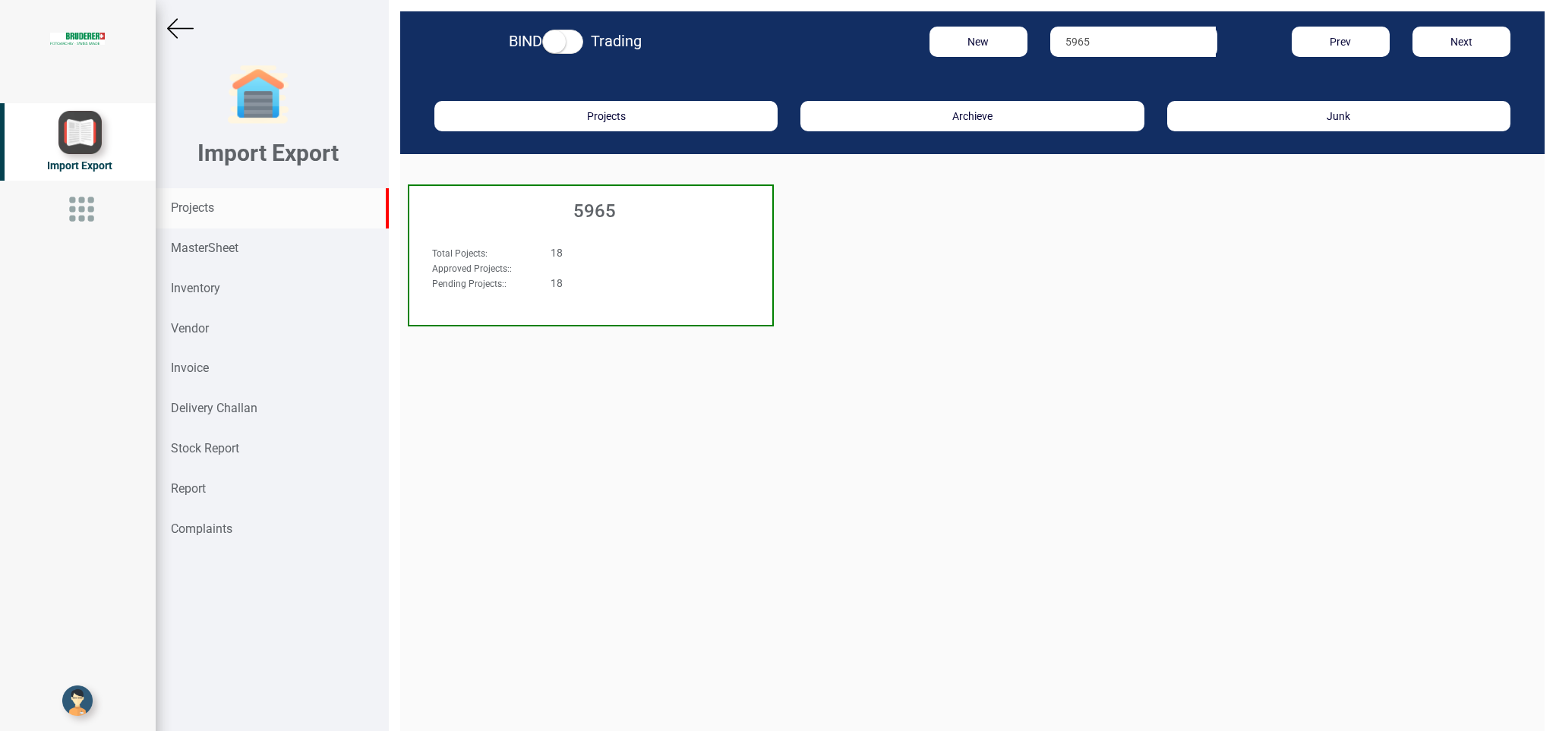
click at [670, 255] on div "18" at bounding box center [622, 252] width 166 height 15
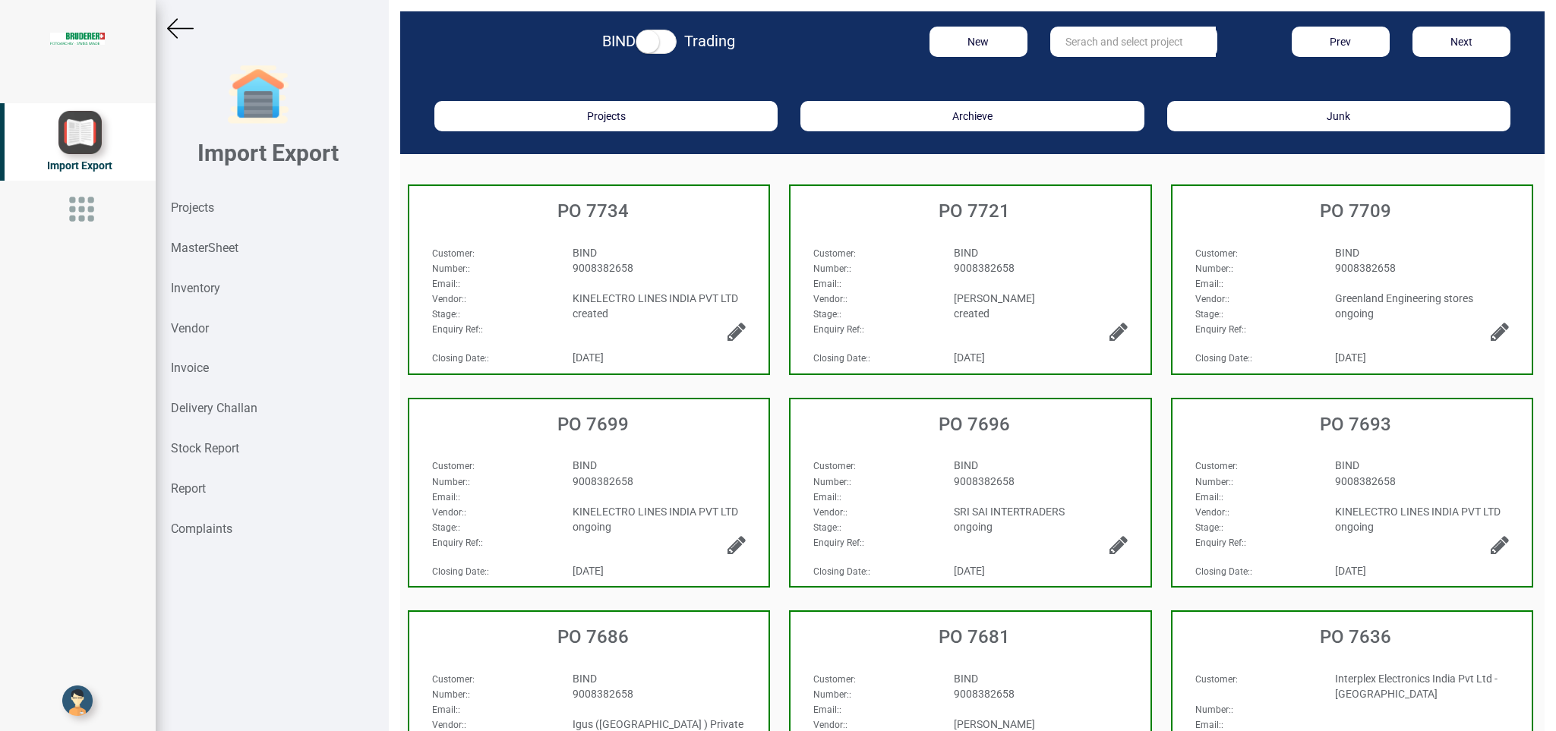
click at [646, 268] on div "9008382658" at bounding box center [659, 267] width 197 height 15
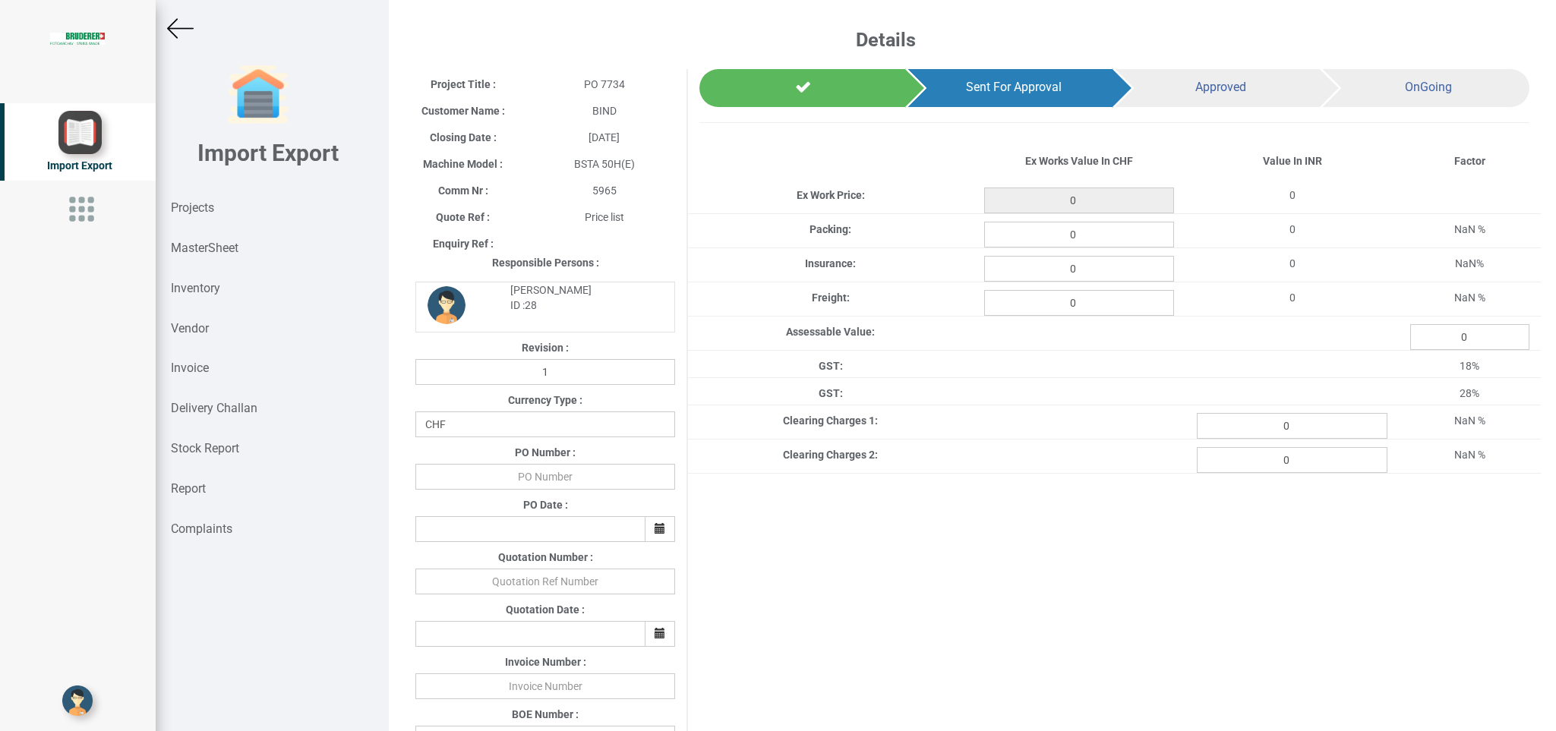
scroll to position [486, 0]
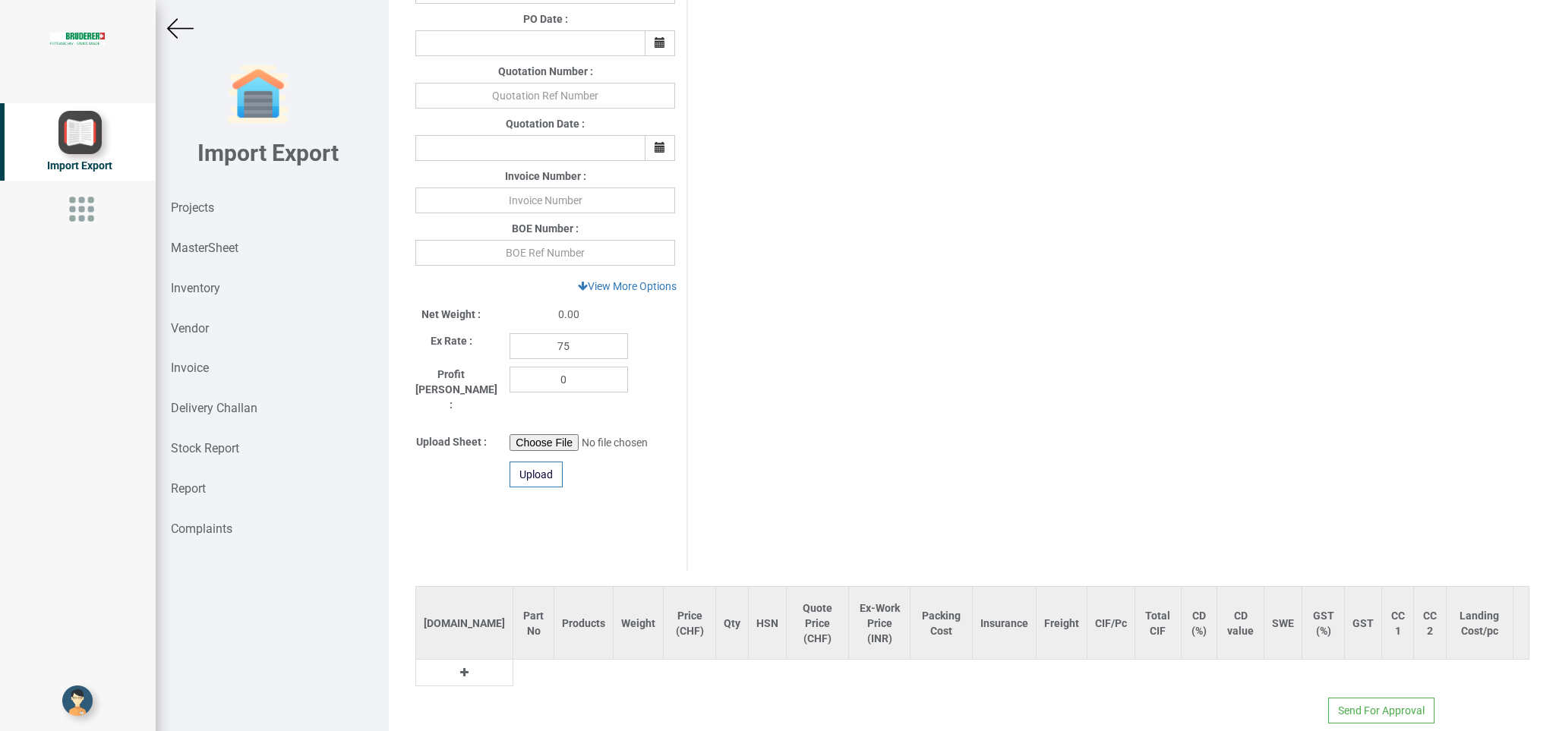
click at [456, 664] on button at bounding box center [464, 672] width 17 height 17
click at [513, 664] on input "text" at bounding box center [538, 677] width 50 height 26
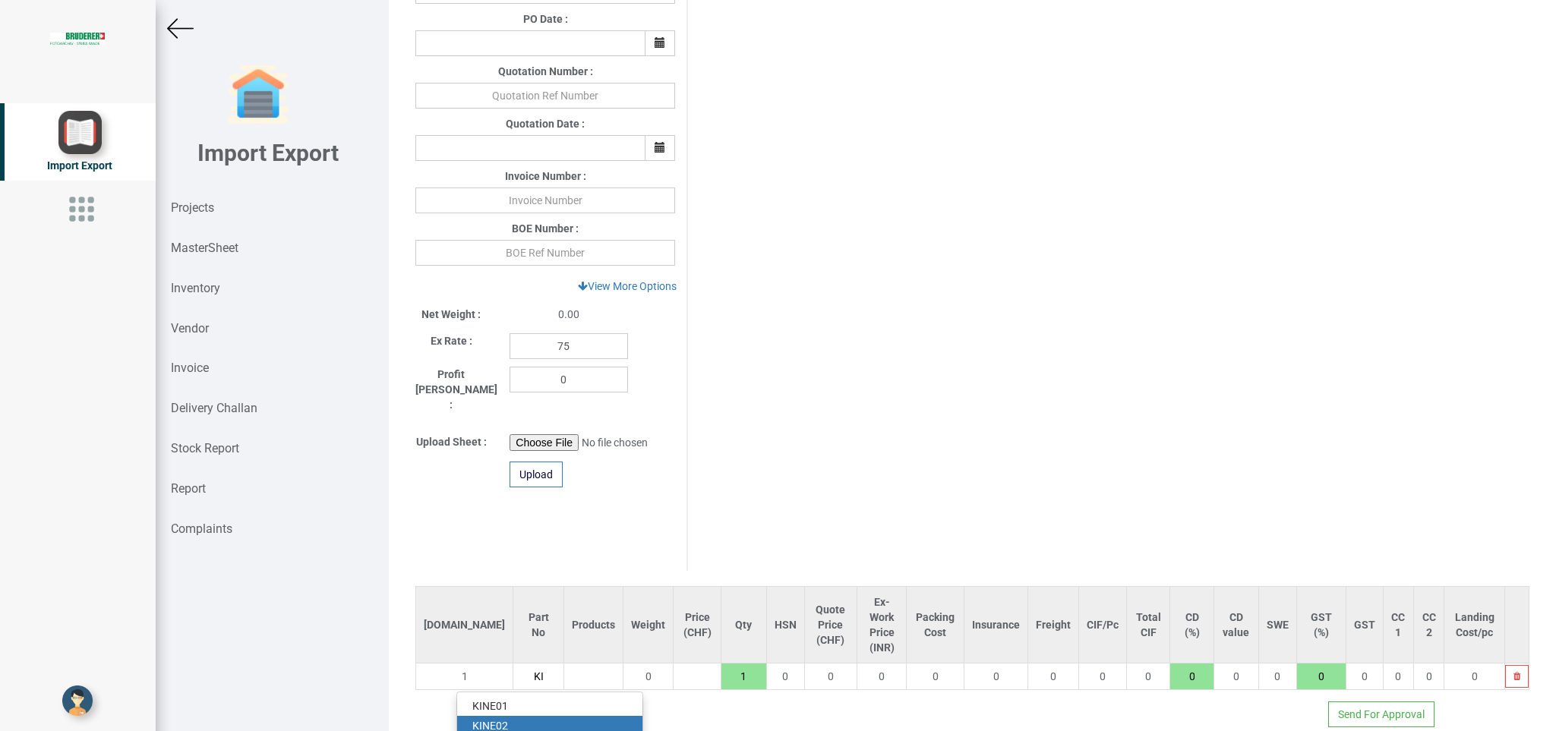
scroll to position [763, 0]
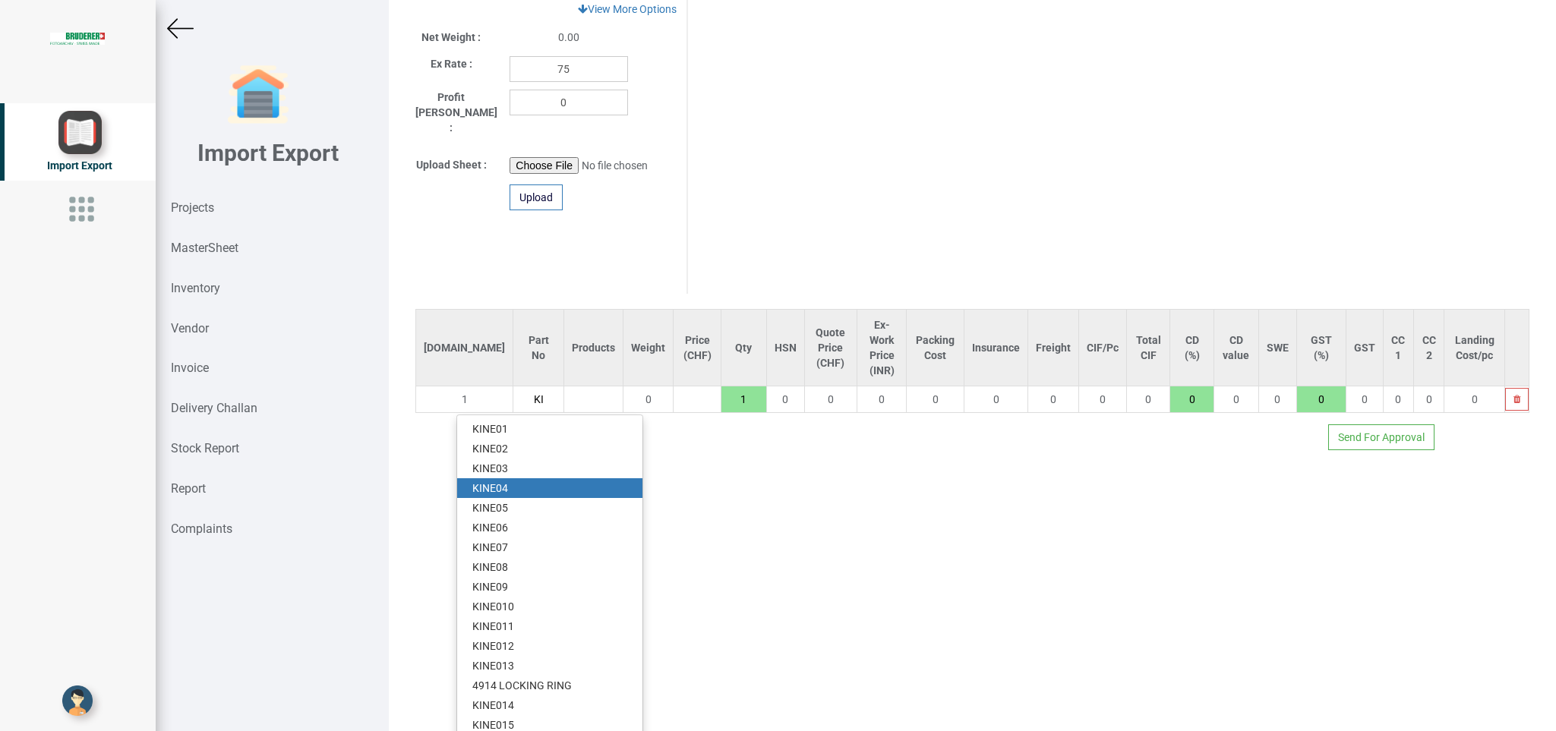
type input "KI"
click at [501, 478] on link "KI NE04" at bounding box center [549, 488] width 185 height 20
type input "352"
type input "KINE04"
type input "18"
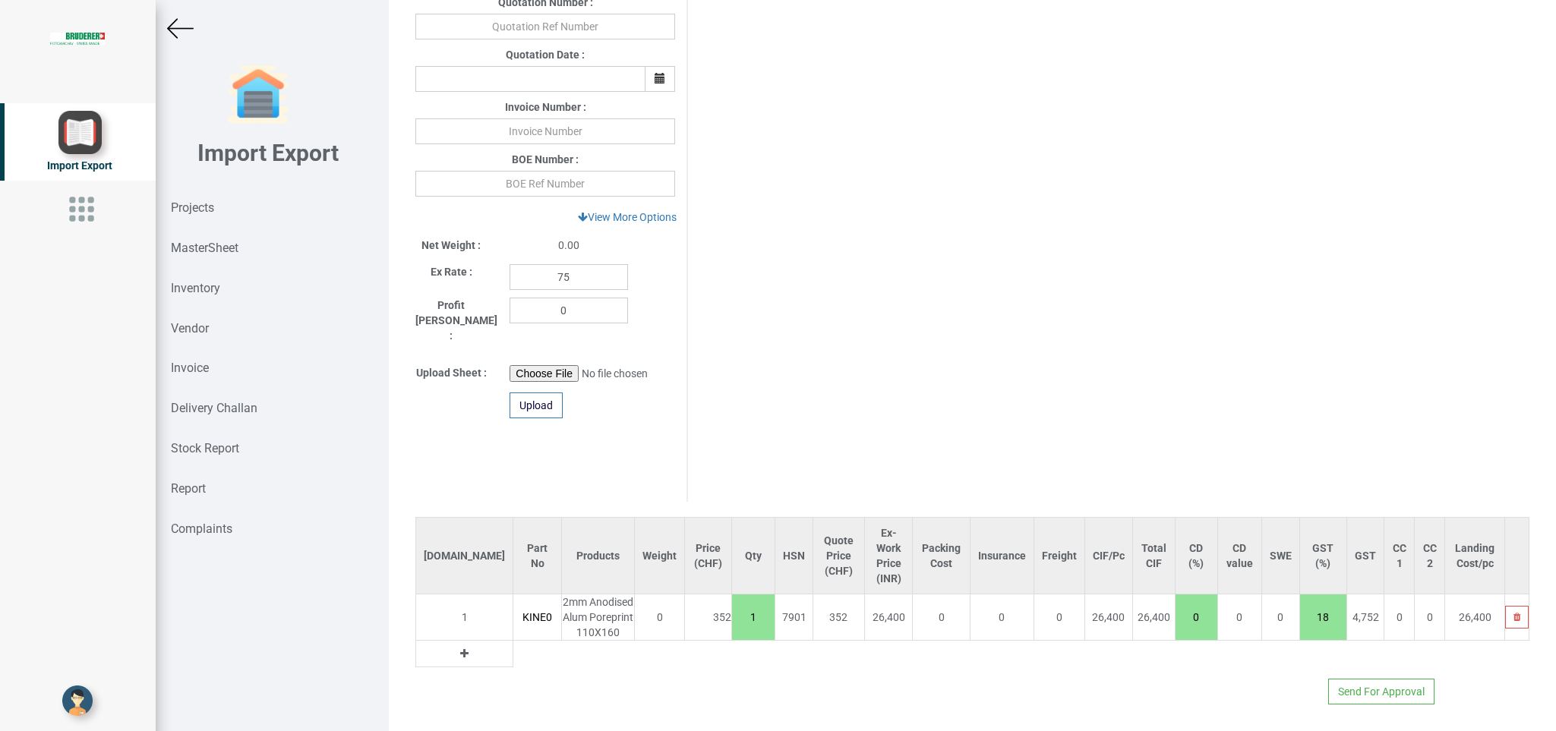
scroll to position [536, 0]
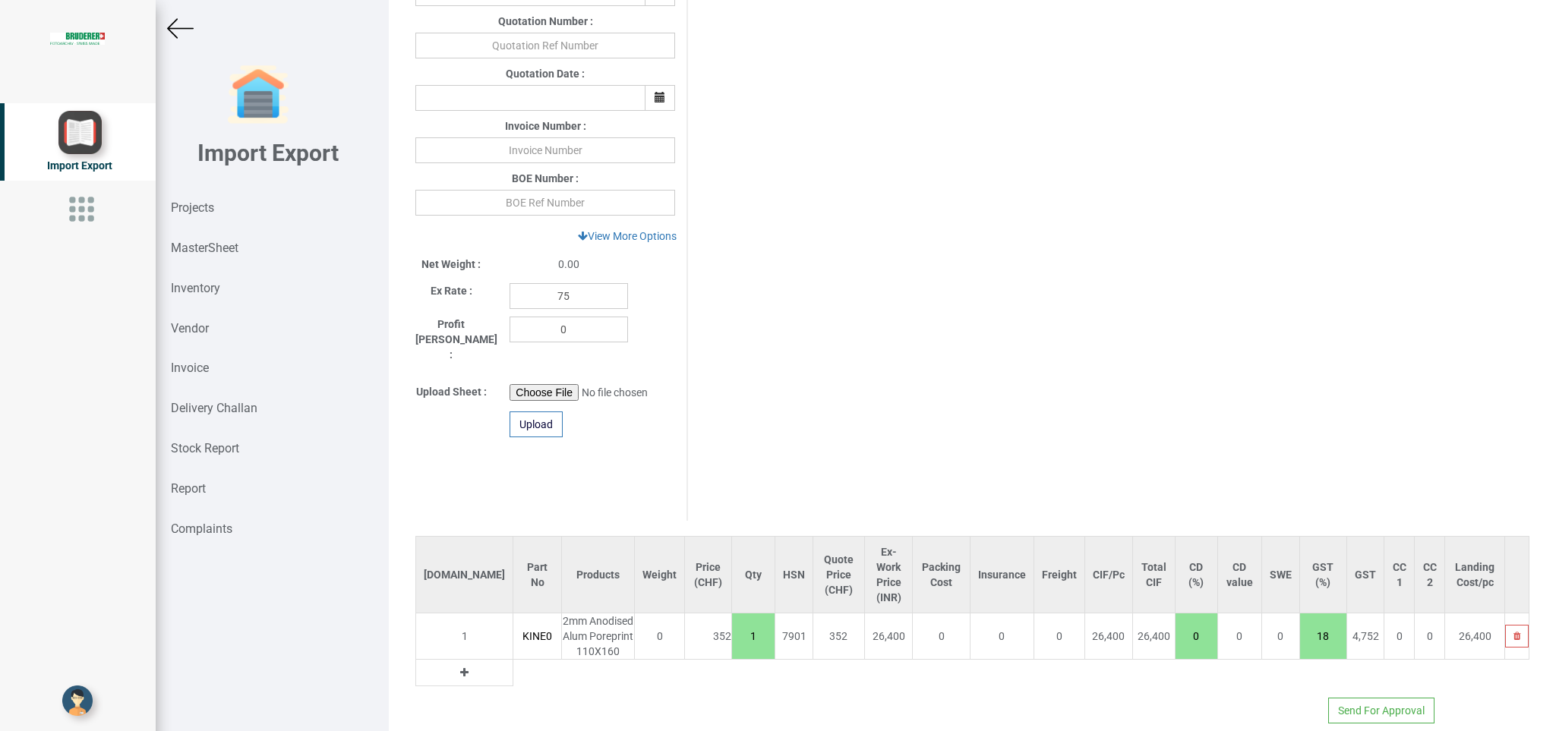
drag, startPoint x: 713, startPoint y: 620, endPoint x: 729, endPoint y: 619, distance: 16.0
click at [732, 623] on input "1" at bounding box center [753, 636] width 43 height 26
type input "1408"
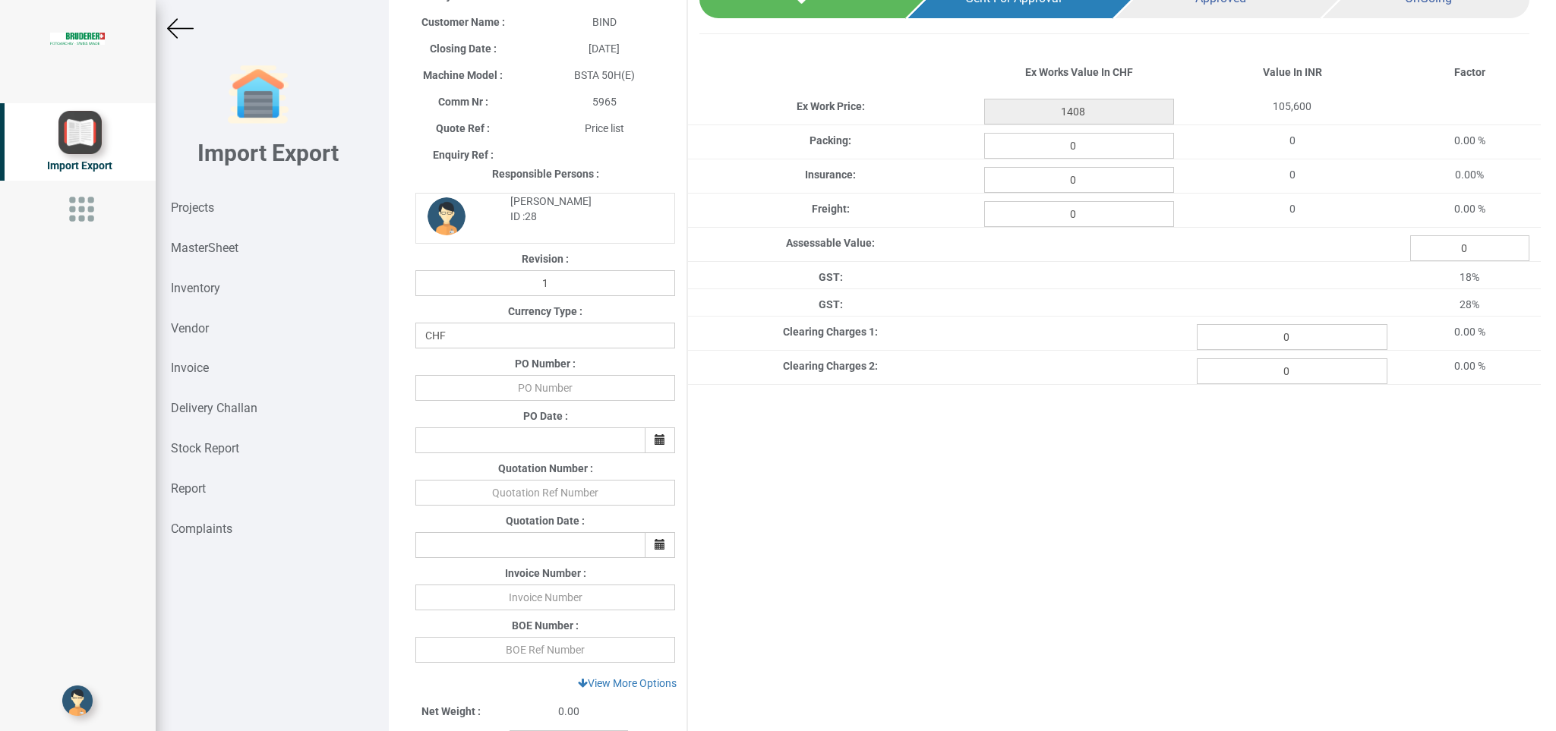
scroll to position [75, 0]
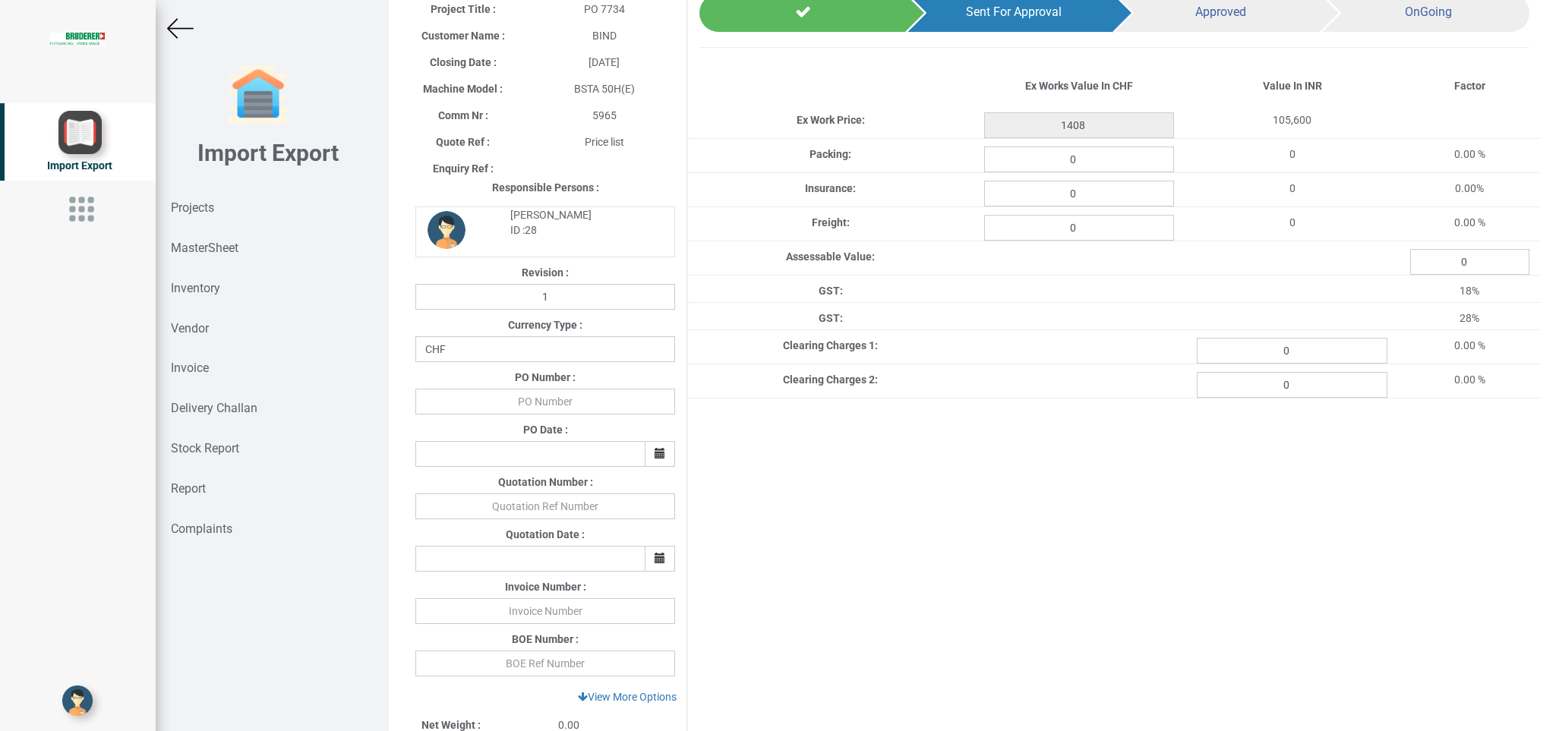
type input "4"
click at [415, 336] on select "CHF INR EUR USD JPY GBP AUD CAD ZAR" at bounding box center [545, 349] width 260 height 26
select select "INR"
click option "INR" at bounding box center [0, 0] width 0 height 0
click at [550, 404] on input "text" at bounding box center [545, 402] width 260 height 26
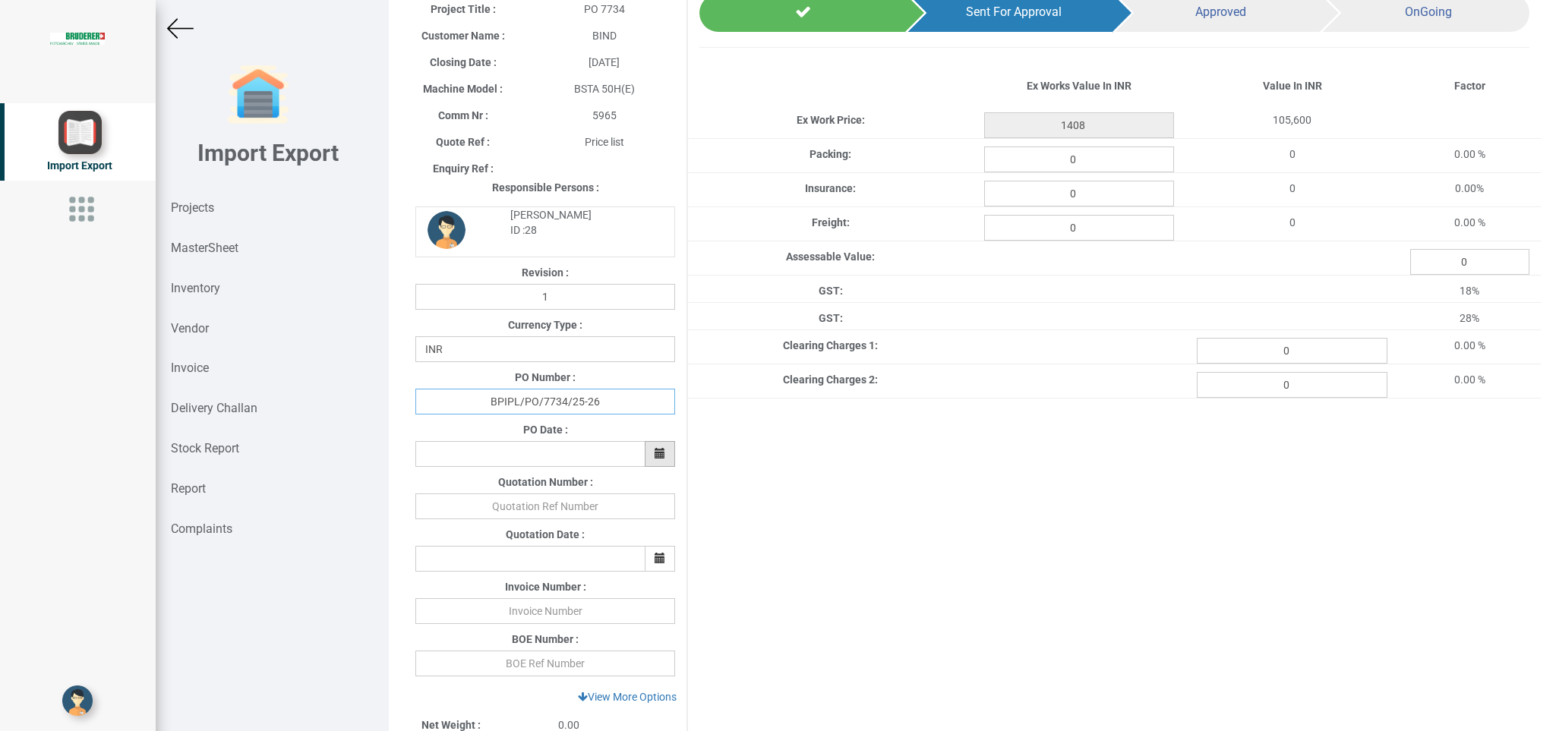
type input "BPIPL/PO/7734/25-26"
click at [655, 456] on icon "button" at bounding box center [660, 453] width 11 height 11
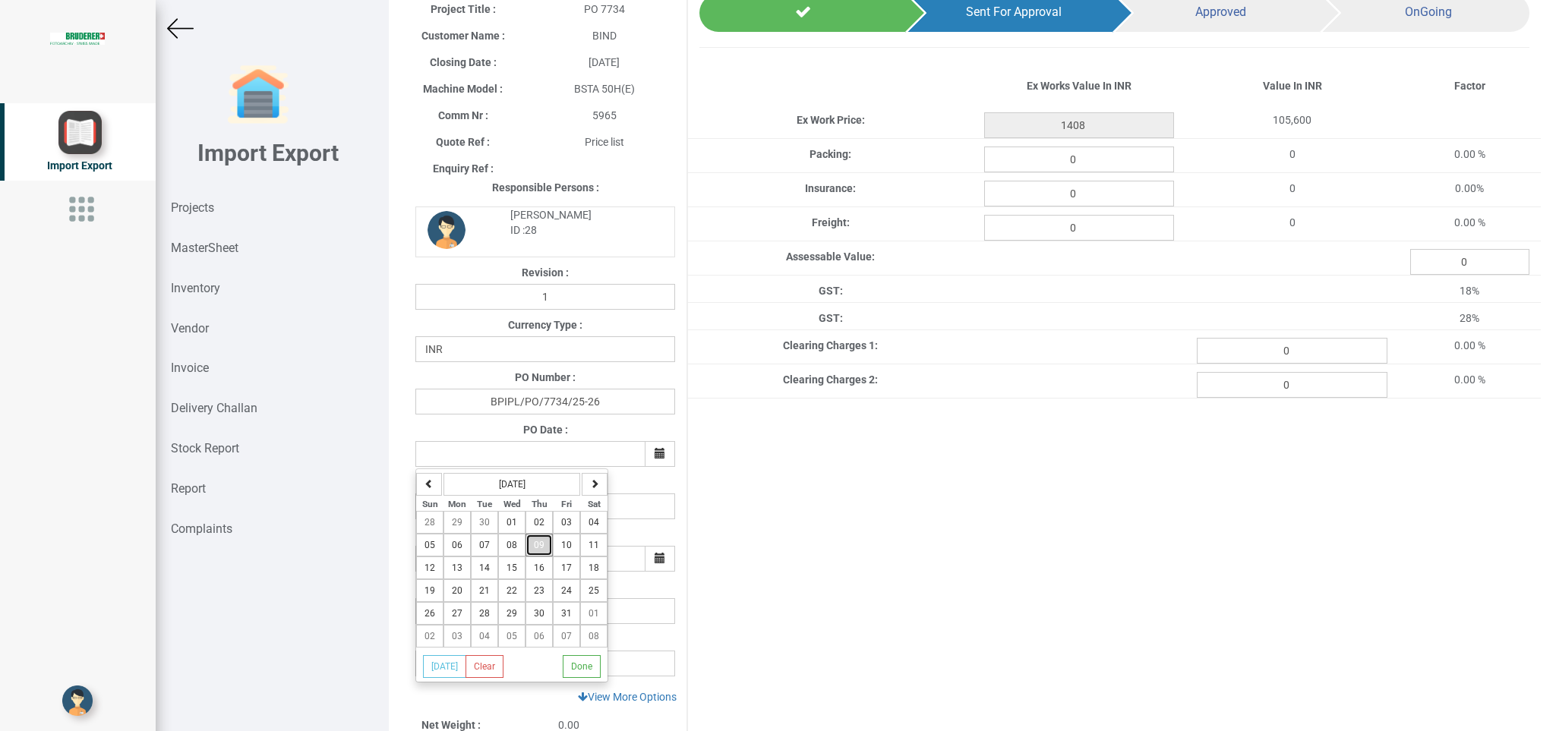
click at [546, 541] on button "09" at bounding box center [538, 545] width 27 height 23
type input "[DATE]"
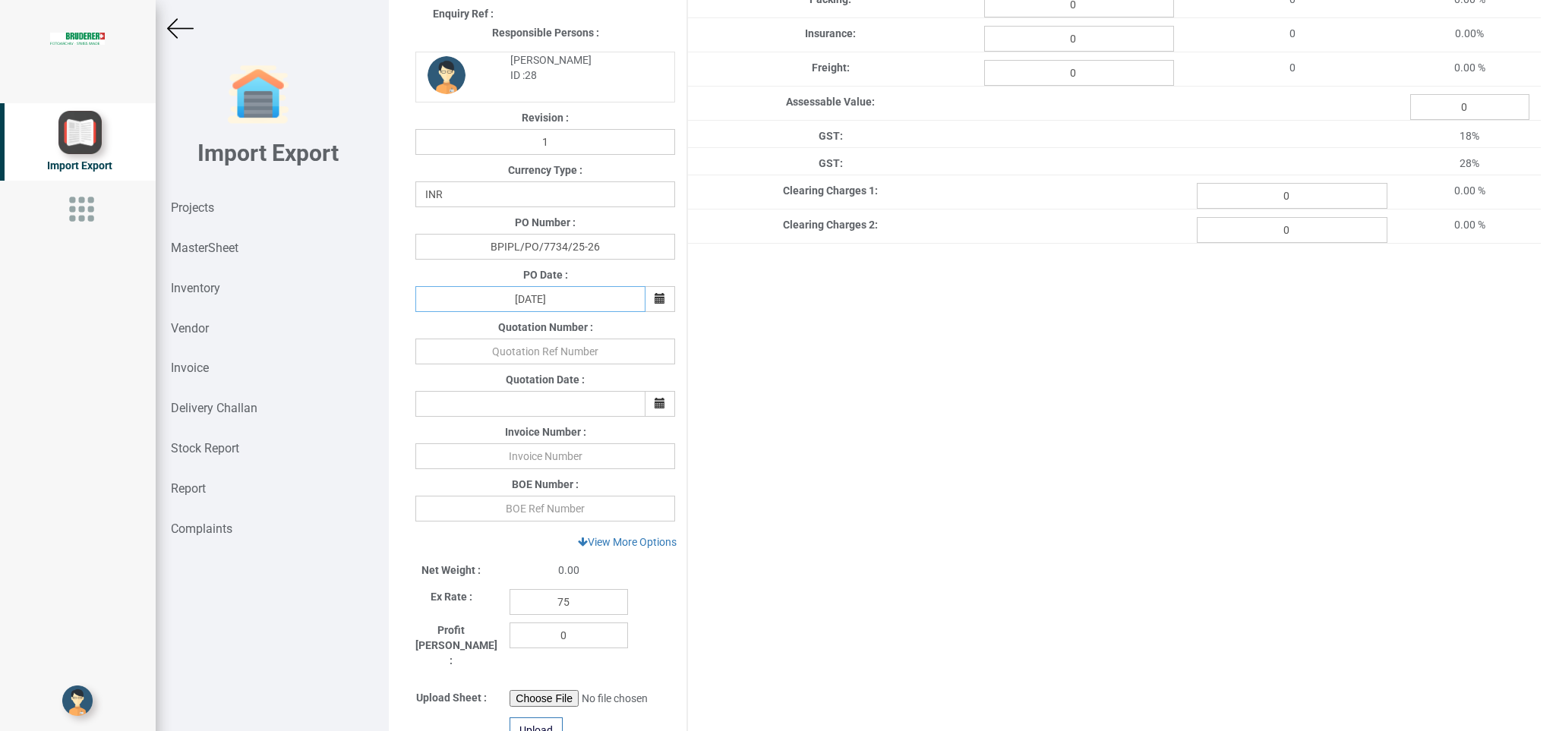
scroll to position [301, 0]
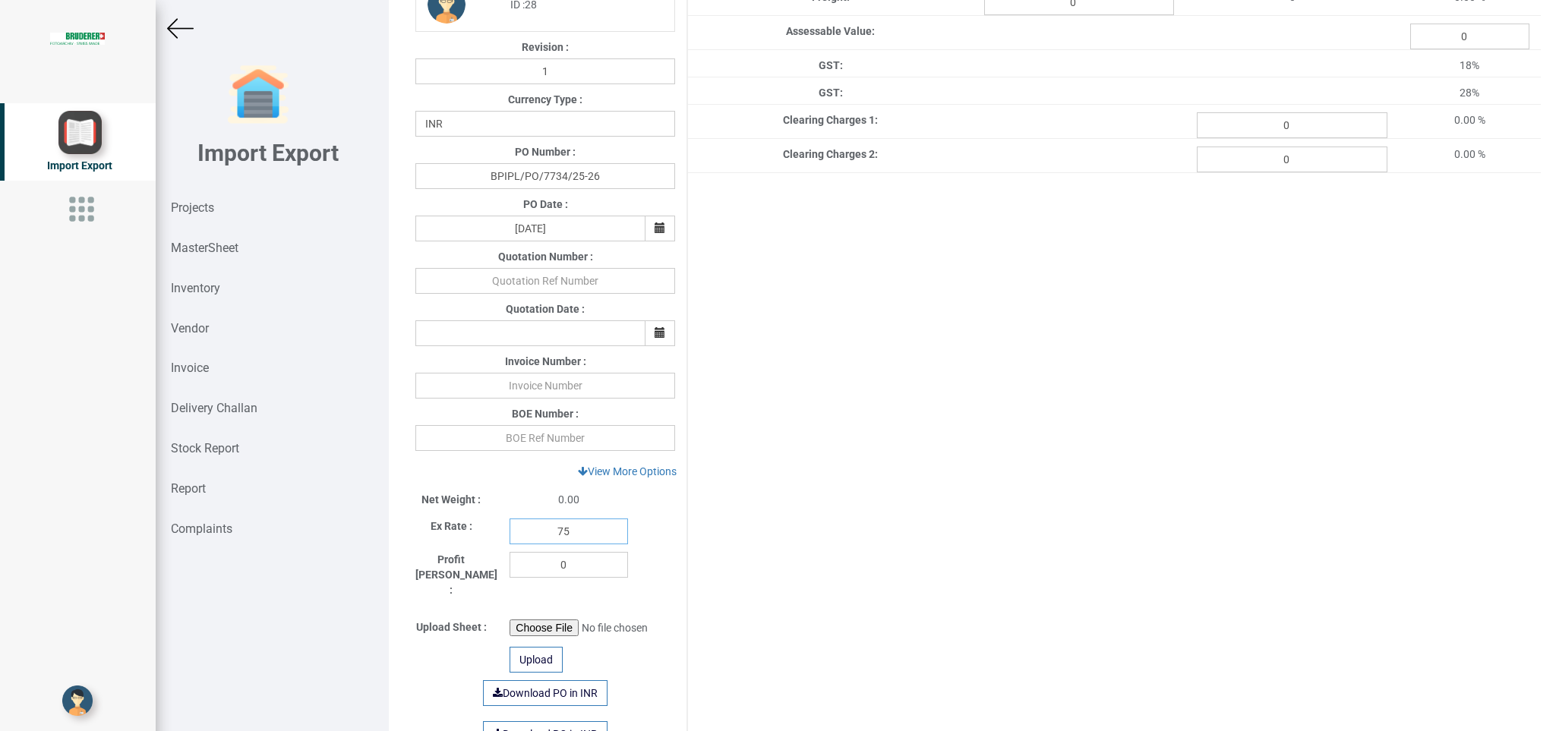
drag, startPoint x: 582, startPoint y: 528, endPoint x: 453, endPoint y: 541, distance: 130.6
click at [509, 541] on input "75" at bounding box center [568, 532] width 118 height 26
type input "1"
click at [636, 472] on link "View More Options" at bounding box center [627, 472] width 118 height 26
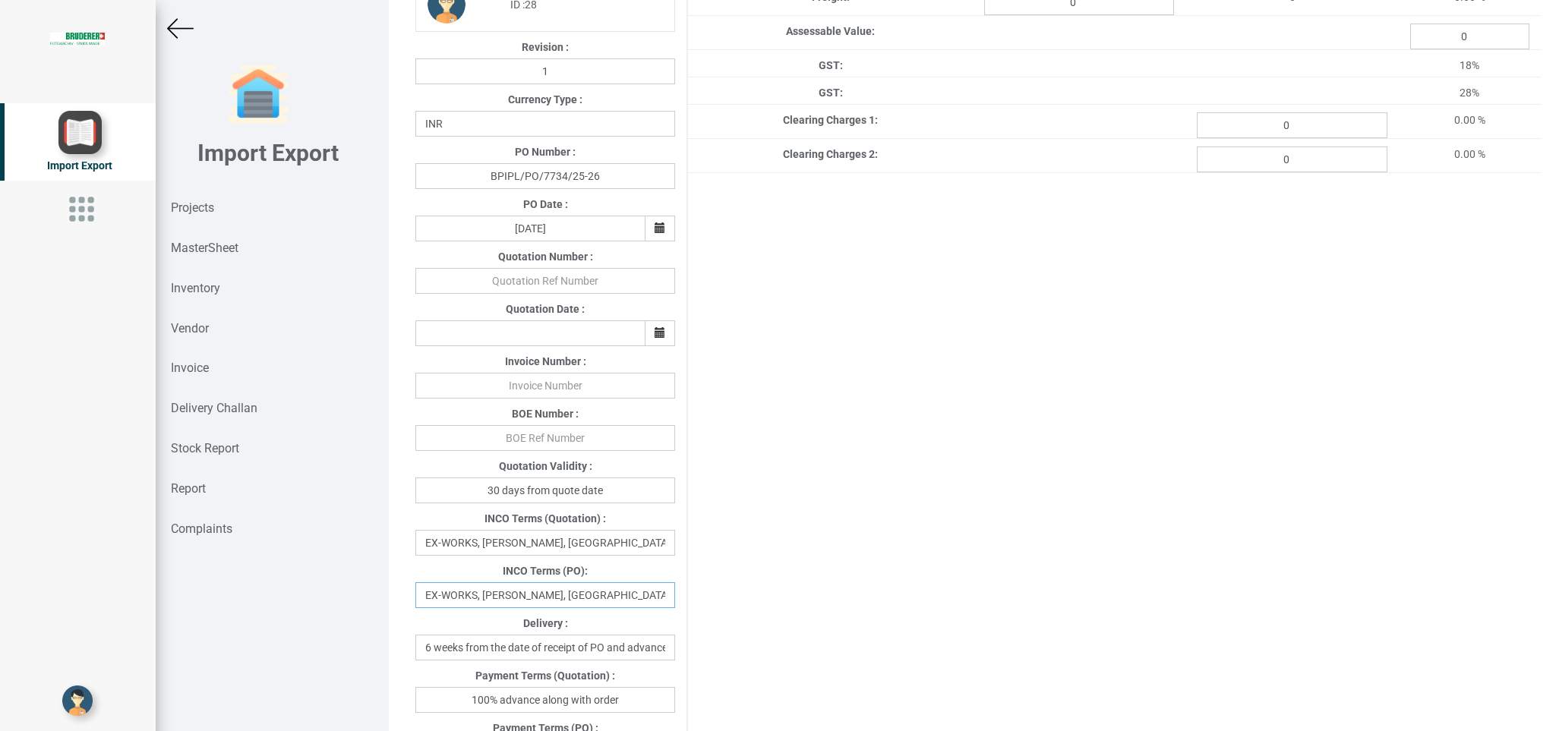
drag, startPoint x: 662, startPoint y: 590, endPoint x: 293, endPoint y: 610, distance: 369.6
click at [389, 610] on div "Details Project Title : PO 7734 Customer Name : BIND Closing Date : [DATE] Mach…" at bounding box center [972, 365] width 1167 height 731
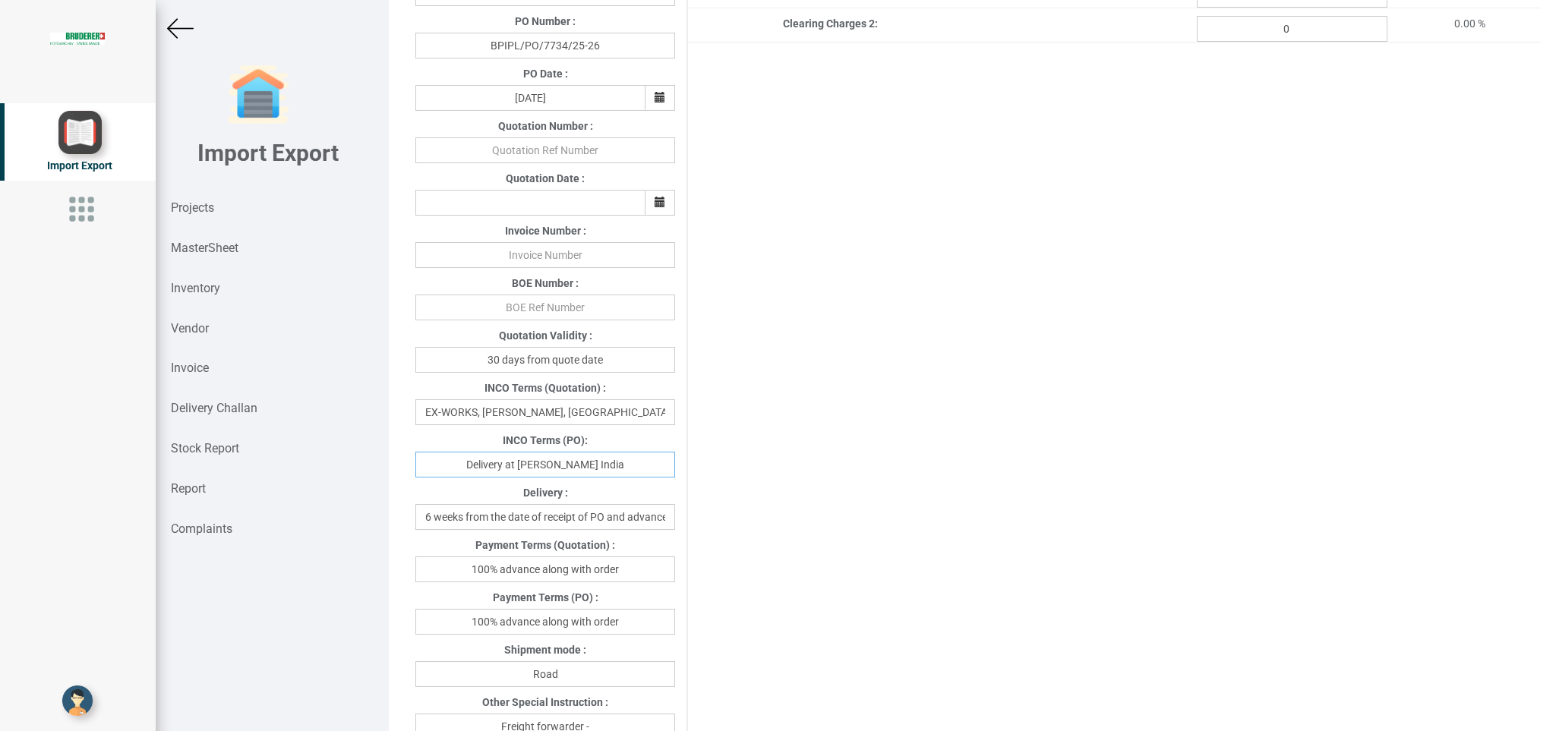
scroll to position [460, 0]
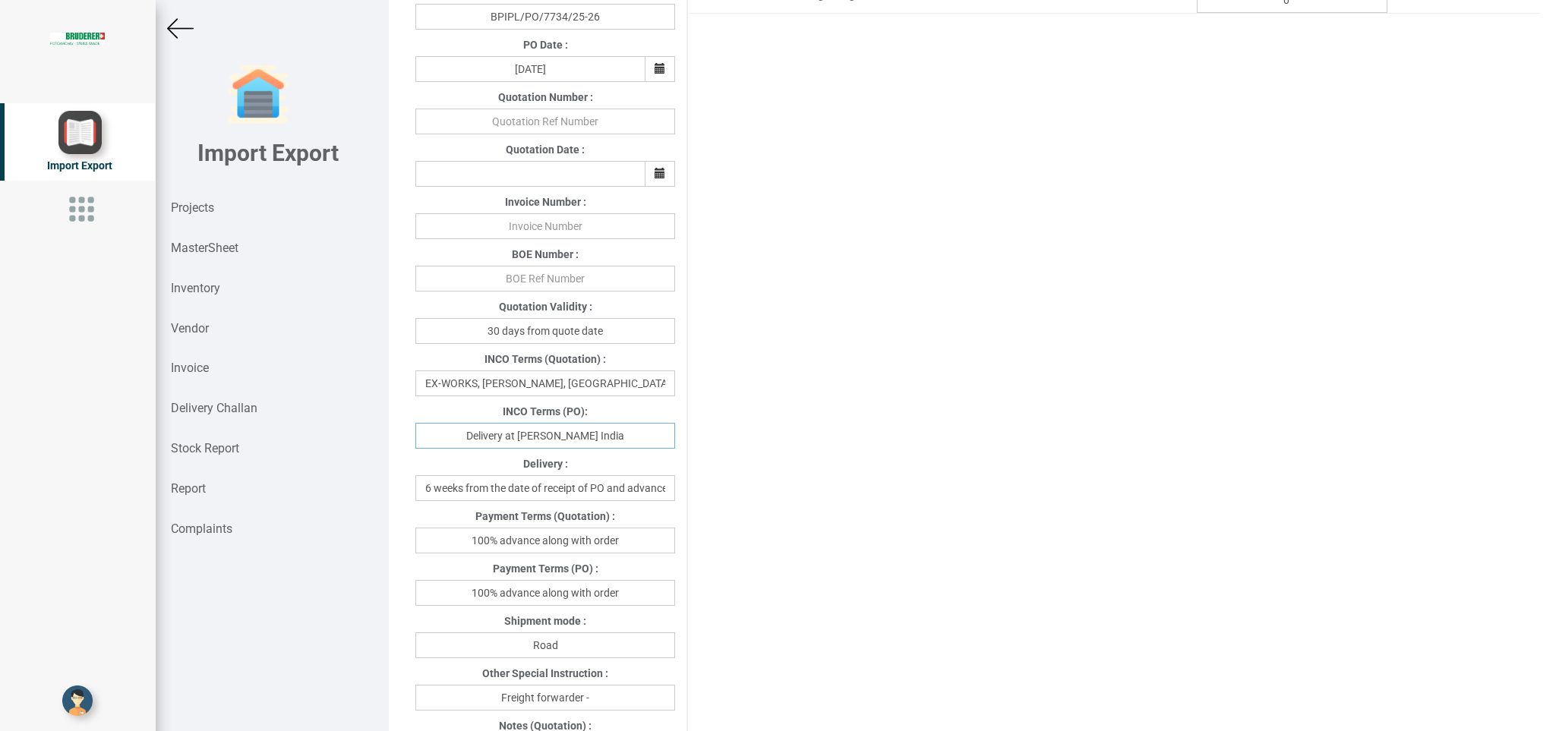
type input "Delivery at [PERSON_NAME] India"
drag, startPoint x: 630, startPoint y: 597, endPoint x: 499, endPoint y: 599, distance: 131.4
click at [499, 600] on input "100% advance along with order" at bounding box center [545, 593] width 260 height 26
type input "100% against invoice"
click at [605, 692] on input "Freight forwarder -" at bounding box center [545, 698] width 260 height 26
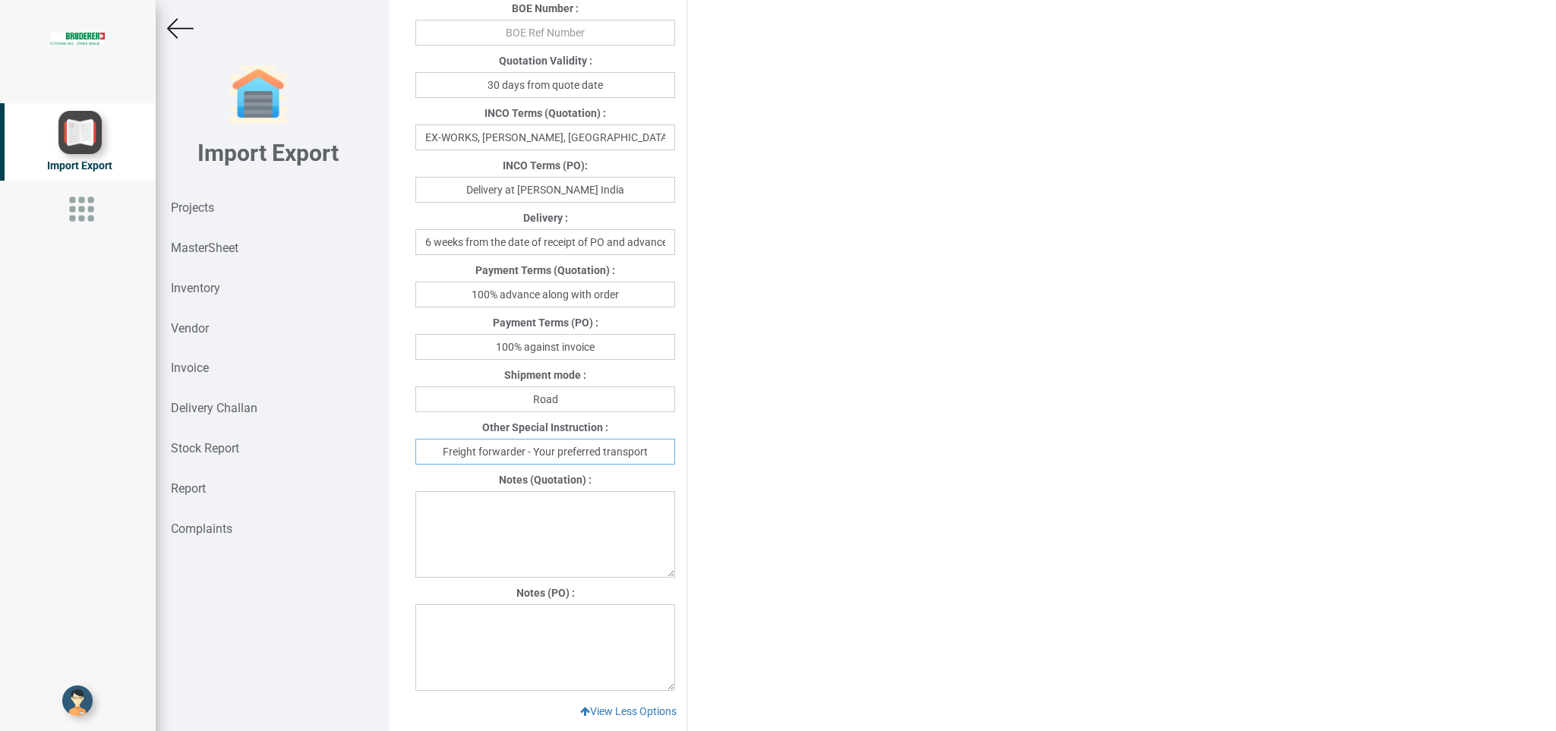
scroll to position [715, 0]
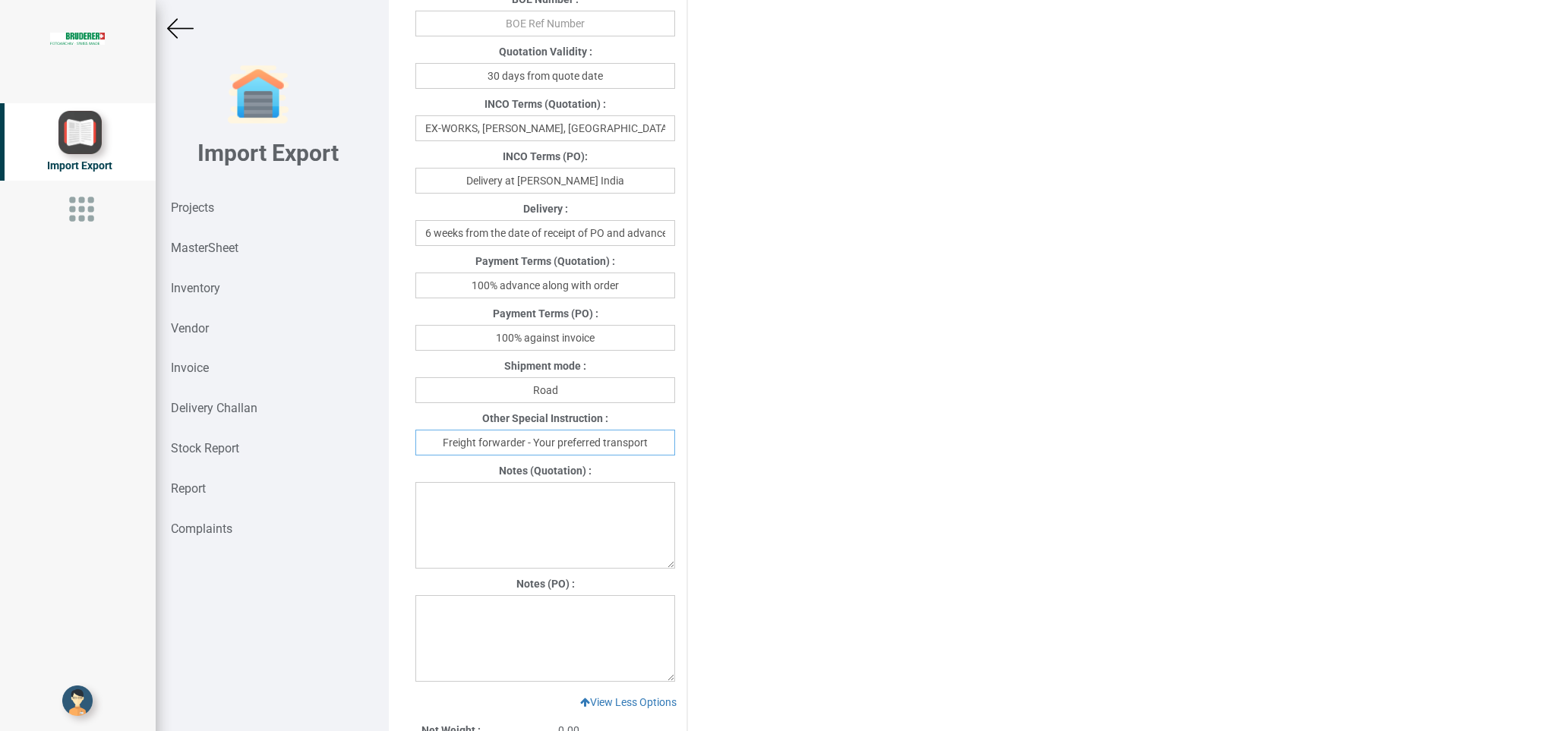
type input "Freight forwarder - Your preferred transport"
drag, startPoint x: 467, startPoint y: 631, endPoint x: 555, endPoint y: 637, distance: 88.3
click at [468, 630] on textarea at bounding box center [545, 638] width 260 height 87
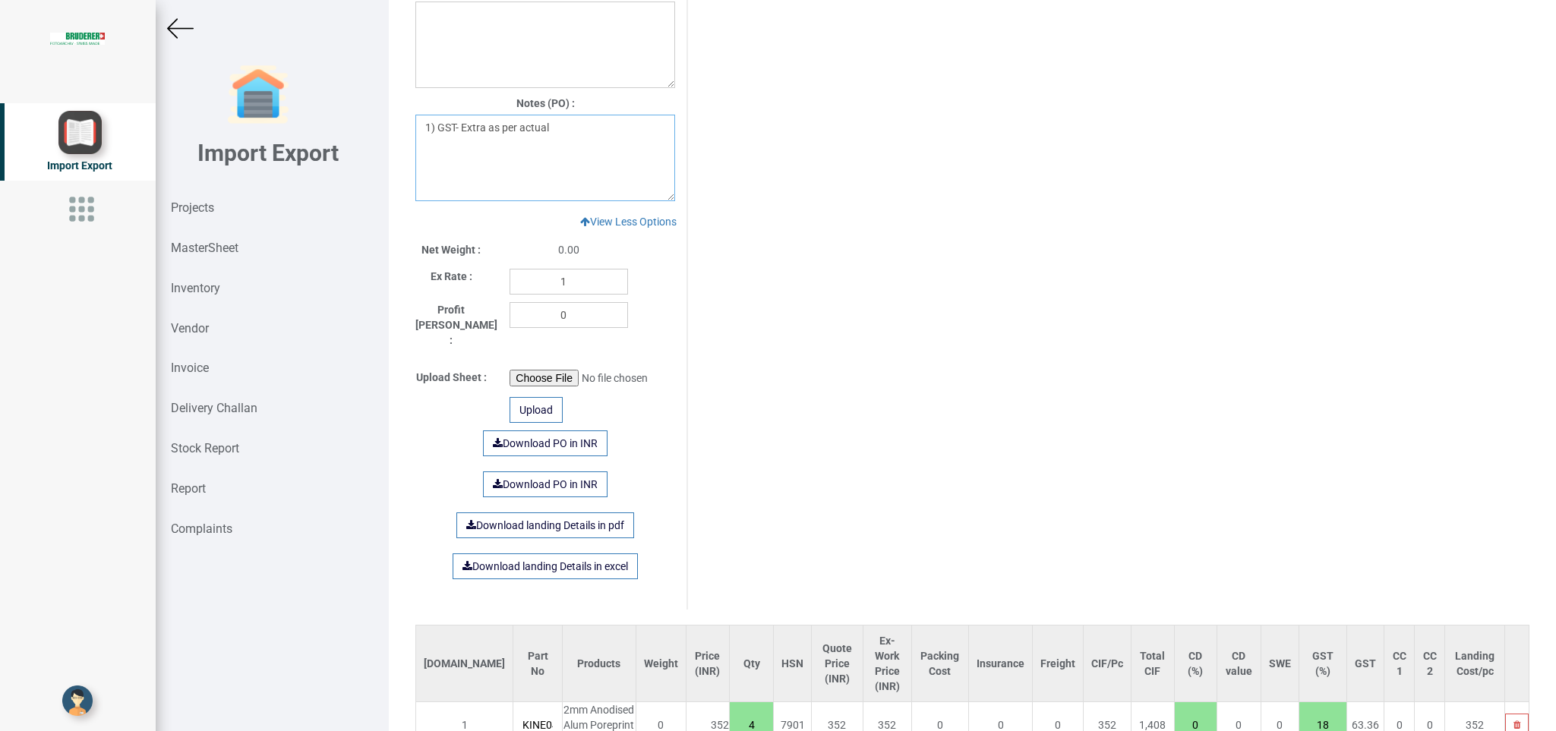
scroll to position [1203, 0]
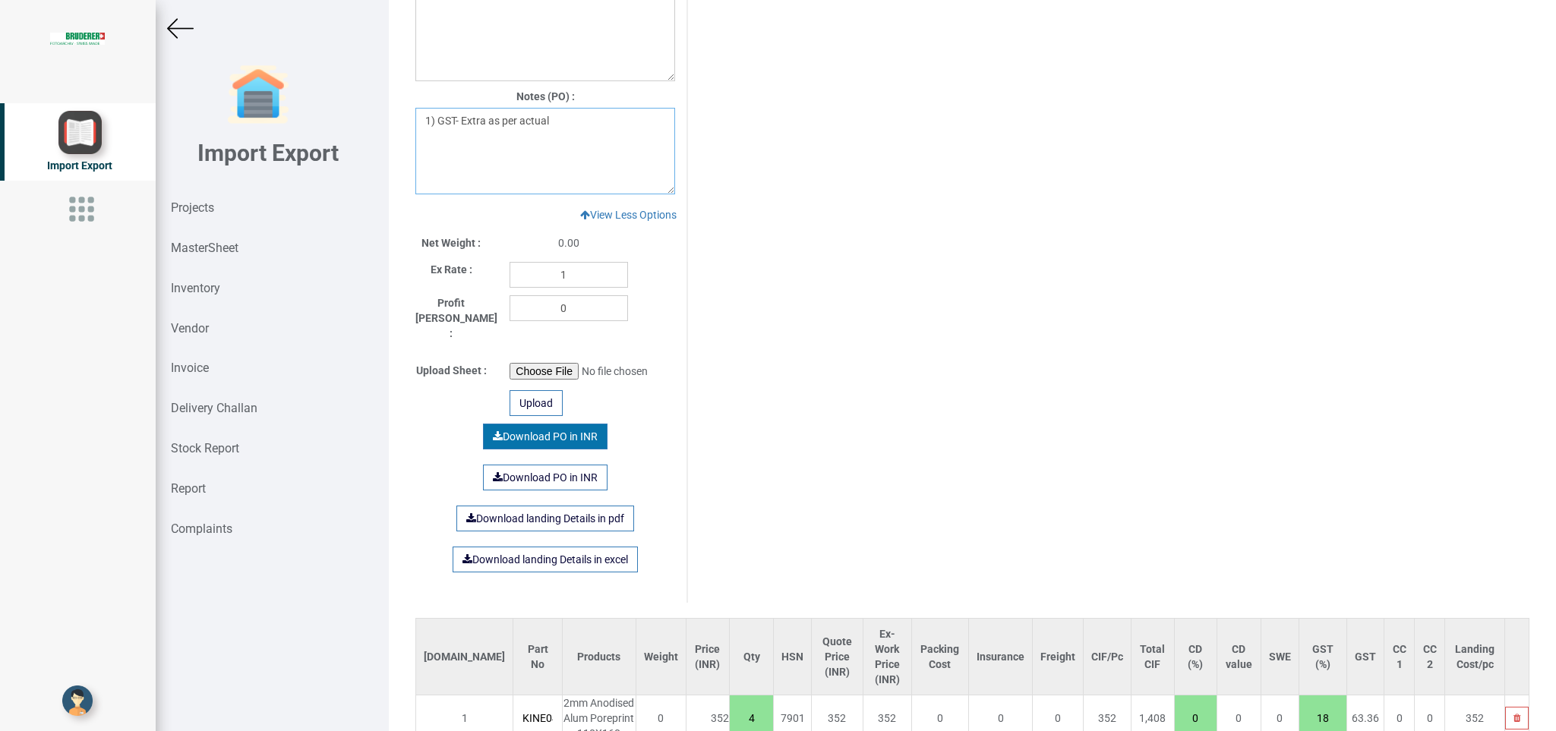
type textarea "1) GST- Extra as per actual"
click at [548, 424] on link "Download PO in INR" at bounding box center [545, 437] width 125 height 26
